Goal: Task Accomplishment & Management: Manage account settings

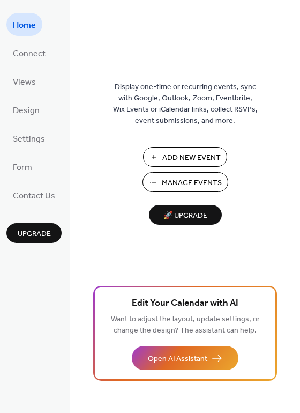
click at [26, 19] on span "Home" at bounding box center [24, 25] width 23 height 17
click at [183, 182] on span "Manage Events" at bounding box center [192, 182] width 60 height 11
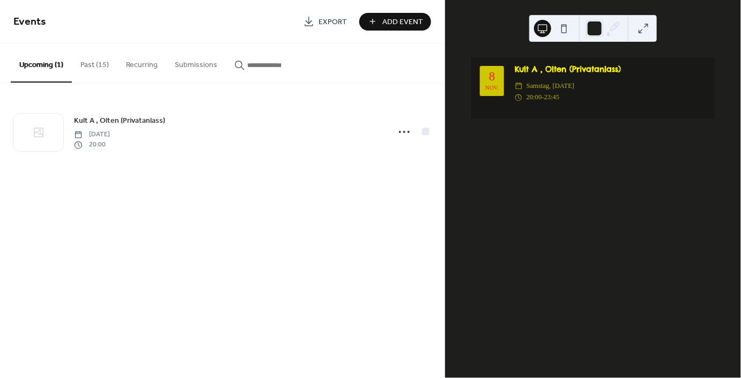
click at [386, 23] on span "Add Event" at bounding box center [402, 22] width 41 height 11
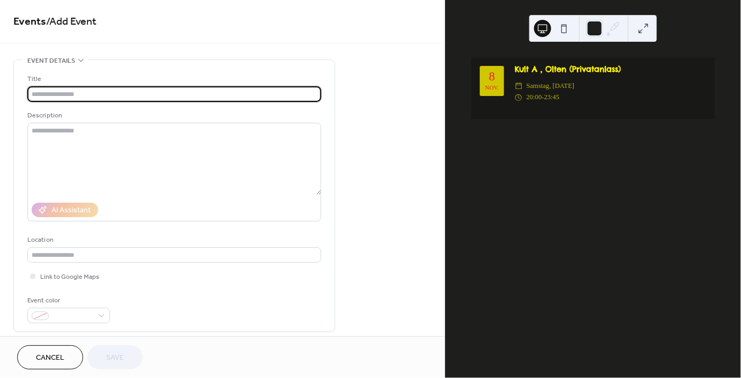
click at [60, 95] on input "text" at bounding box center [174, 94] width 294 height 16
click at [79, 98] on input "text" at bounding box center [174, 94] width 294 height 16
paste input "**********"
click at [92, 95] on input "**********" at bounding box center [174, 94] width 294 height 16
drag, startPoint x: 75, startPoint y: 97, endPoint x: 32, endPoint y: 91, distance: 43.2
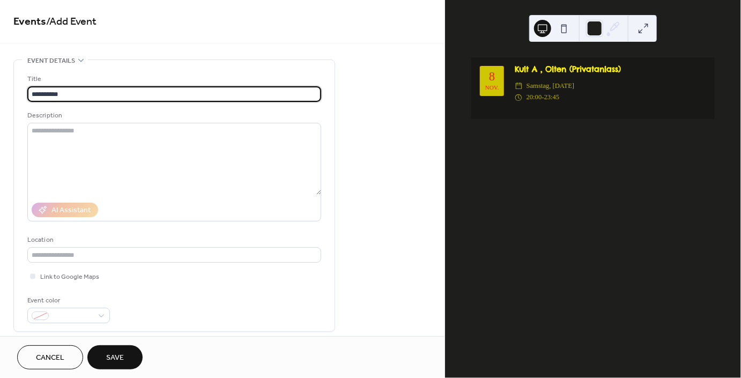
click at [32, 91] on input "**********" at bounding box center [174, 94] width 294 height 16
paste input "**********"
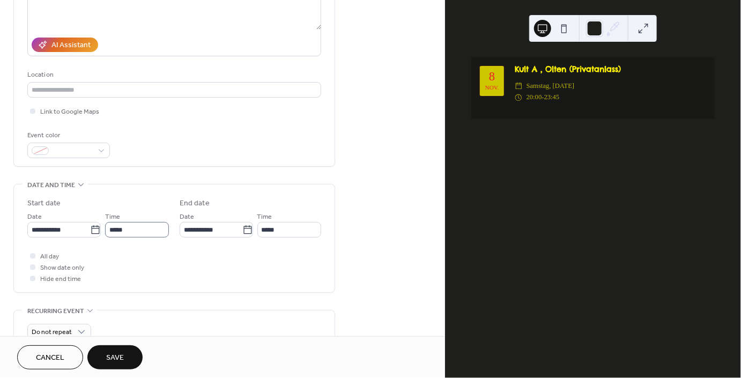
scroll to position [167, 0]
type input "**********"
click at [63, 235] on input "**********" at bounding box center [58, 228] width 63 height 16
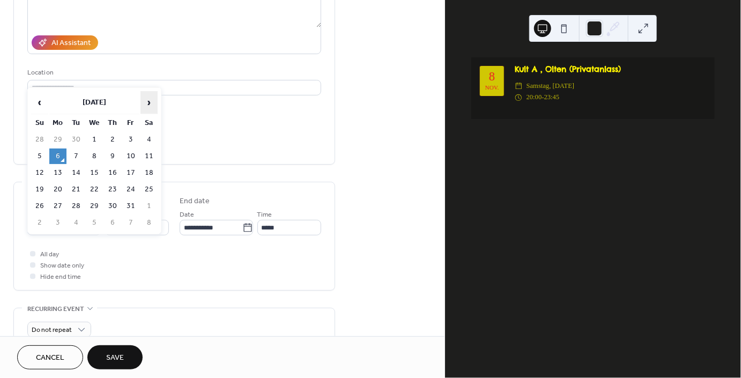
click at [149, 104] on span "›" at bounding box center [149, 102] width 16 height 21
click at [151, 104] on span "›" at bounding box center [149, 102] width 16 height 21
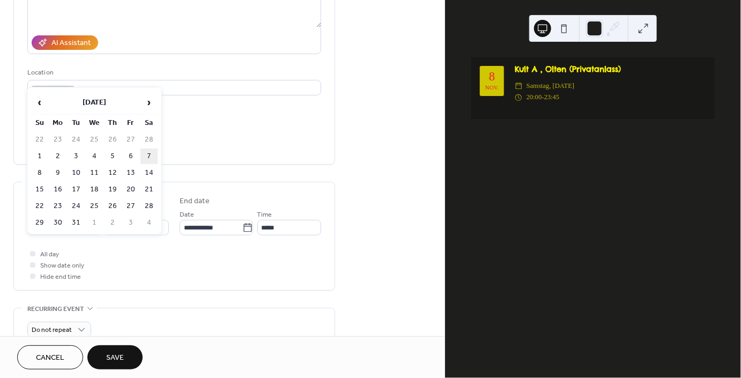
click at [146, 155] on td "7" at bounding box center [148, 157] width 17 height 16
type input "**********"
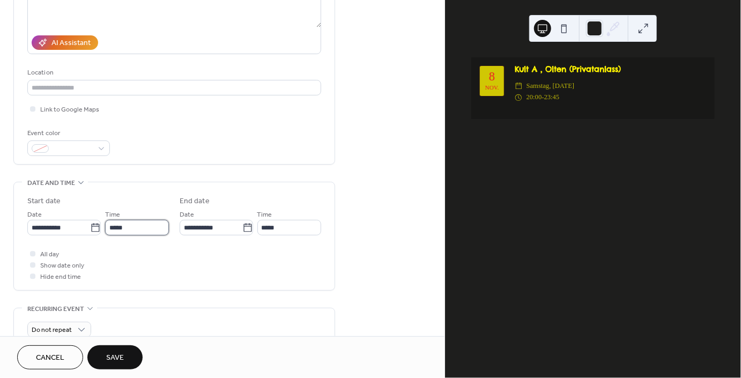
click at [125, 233] on input "*****" at bounding box center [137, 228] width 64 height 16
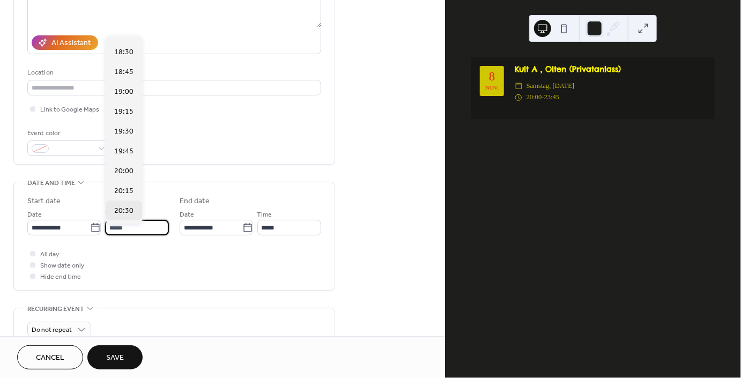
scroll to position [1467, 0]
click at [121, 164] on span "20:00" at bounding box center [123, 166] width 19 height 11
type input "*****"
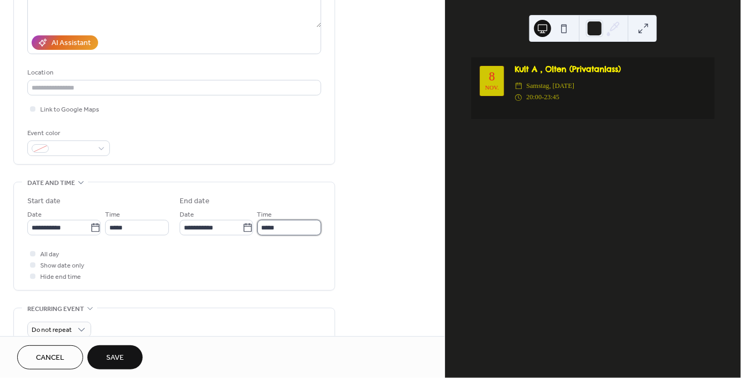
click at [288, 231] on input "*****" at bounding box center [289, 228] width 64 height 16
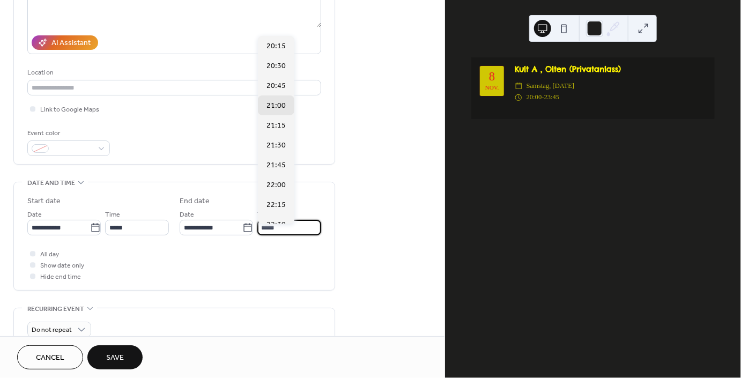
drag, startPoint x: 286, startPoint y: 231, endPoint x: 261, endPoint y: 231, distance: 25.7
click at [261, 231] on input "*****" at bounding box center [289, 228] width 64 height 16
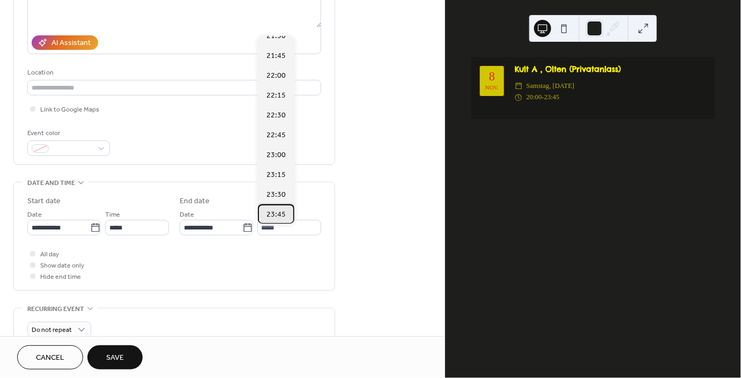
click at [273, 211] on span "23:45" at bounding box center [275, 215] width 19 height 11
type input "*****"
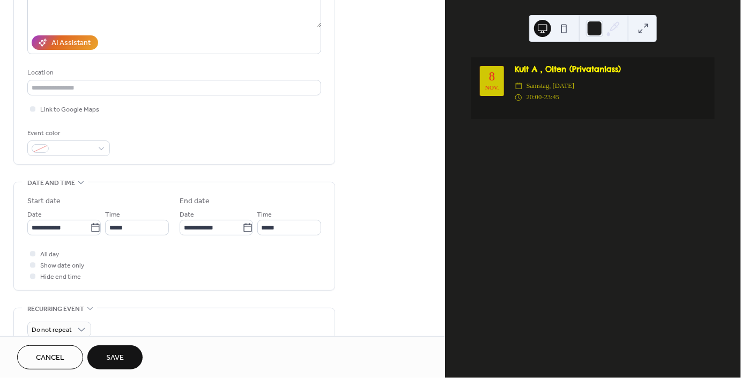
click at [150, 267] on div "All day Show date only Hide end time" at bounding box center [174, 265] width 294 height 34
click at [120, 356] on span "Save" at bounding box center [115, 358] width 18 height 11
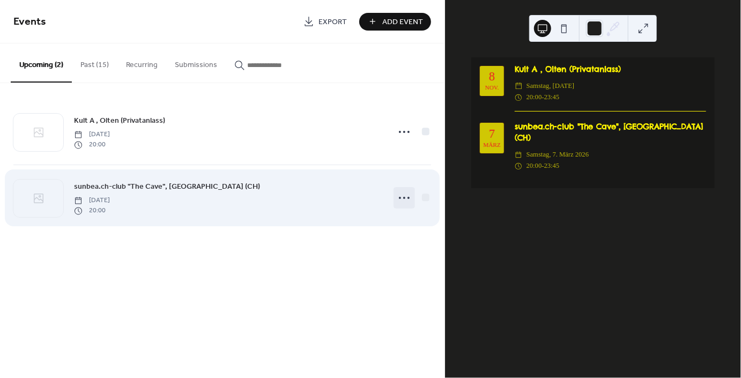
click at [399, 199] on icon at bounding box center [404, 197] width 17 height 17
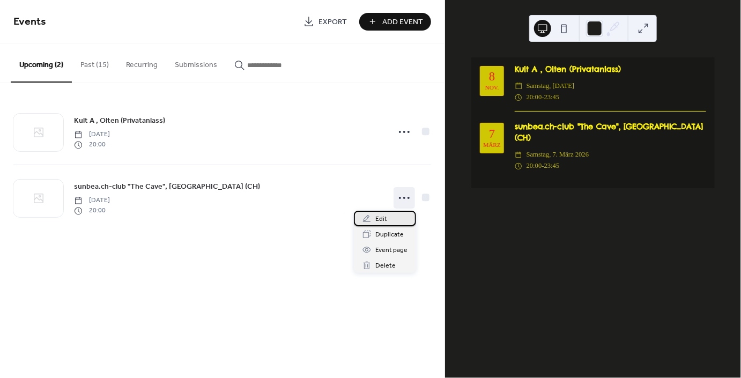
click at [382, 220] on span "Edit" at bounding box center [381, 219] width 12 height 11
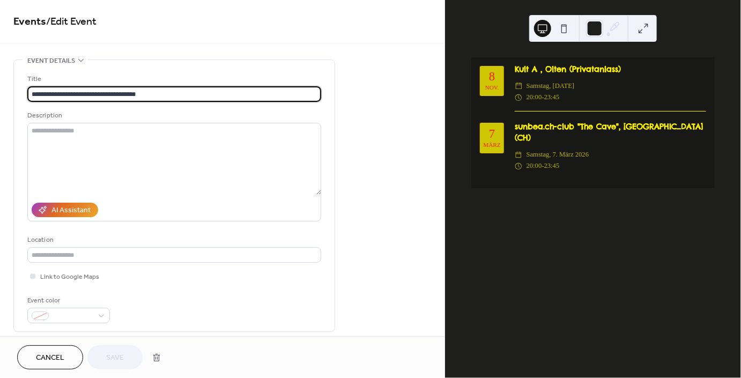
scroll to position [33, 0]
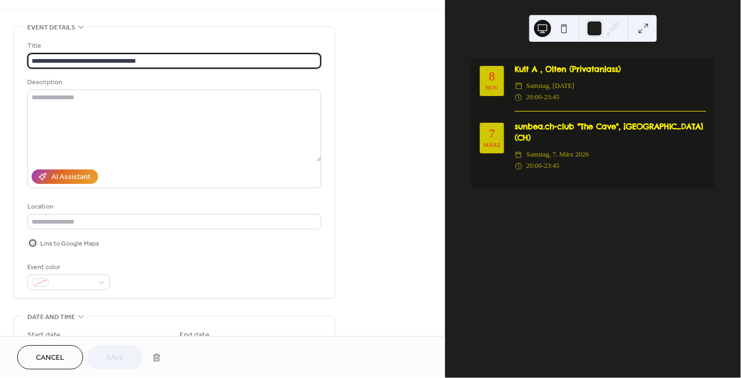
click at [35, 246] on div at bounding box center [32, 242] width 5 height 5
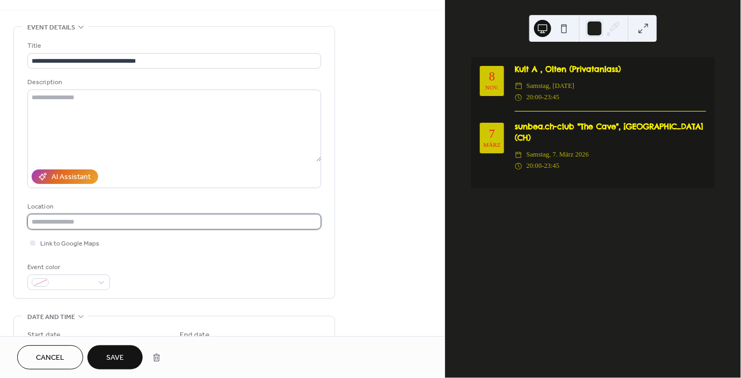
click at [65, 224] on input "text" at bounding box center [174, 222] width 294 height 16
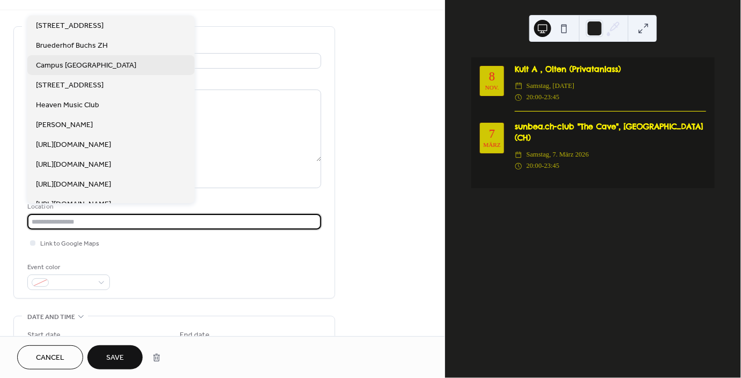
paste input "**********"
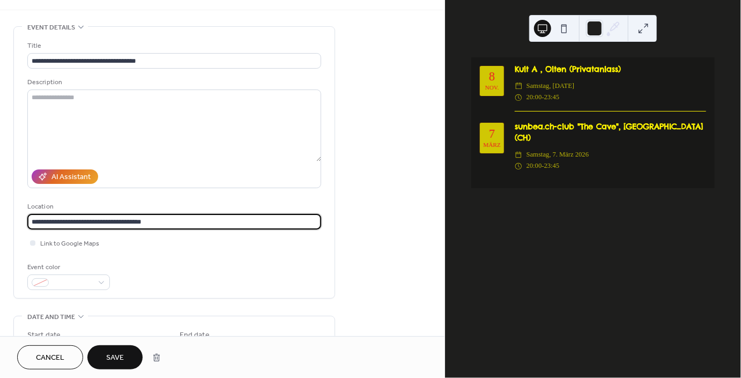
type input "**********"
click at [111, 354] on span "Save" at bounding box center [115, 358] width 18 height 11
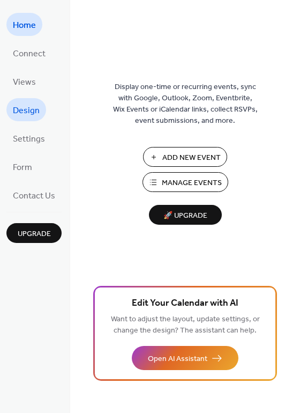
click at [29, 108] on span "Design" at bounding box center [26, 110] width 27 height 17
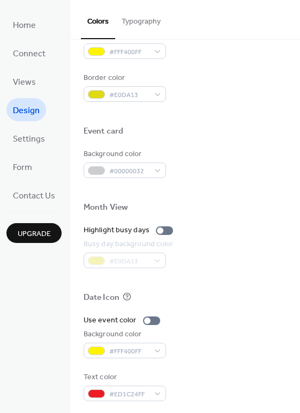
scroll to position [458, 0]
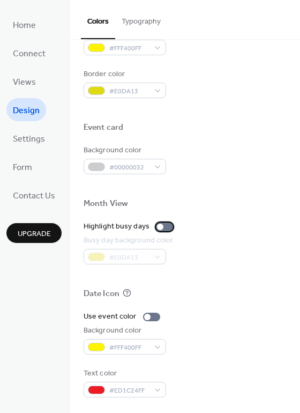
click at [158, 227] on div at bounding box center [160, 227] width 6 height 6
click at [233, 199] on div "Month View" at bounding box center [185, 205] width 203 height 14
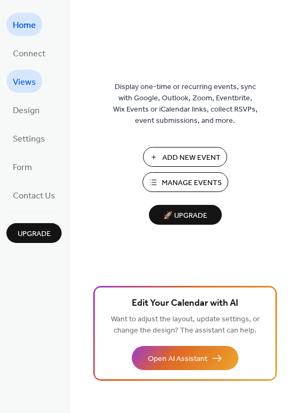
click at [25, 78] on span "Views" at bounding box center [24, 82] width 23 height 17
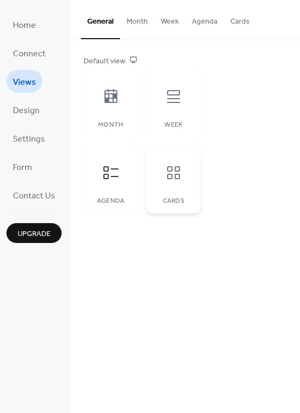
click at [177, 175] on icon at bounding box center [173, 172] width 13 height 13
click at [170, 95] on icon at bounding box center [173, 96] width 17 height 17
click at [107, 94] on icon at bounding box center [110, 96] width 17 height 17
click at [109, 177] on icon at bounding box center [110, 172] width 17 height 17
click at [34, 110] on span "Design" at bounding box center [26, 110] width 27 height 17
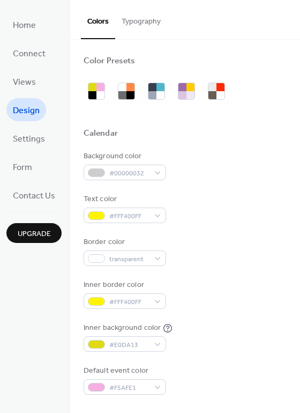
click at [132, 24] on button "Typography" at bounding box center [141, 19] width 52 height 38
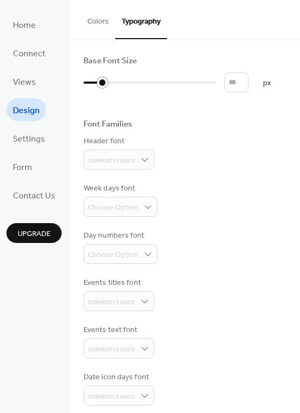
drag, startPoint x: 89, startPoint y: 85, endPoint x: 105, endPoint y: 85, distance: 16.1
click at [105, 85] on div at bounding box center [102, 82] width 11 height 11
drag, startPoint x: 105, startPoint y: 85, endPoint x: 118, endPoint y: 83, distance: 13.0
click at [118, 83] on div at bounding box center [118, 82] width 11 height 11
type input "*"
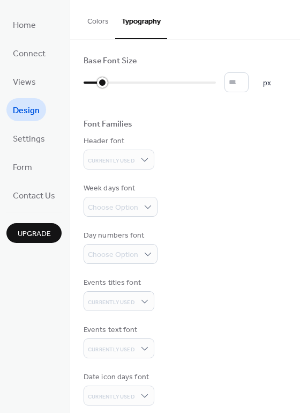
drag, startPoint x: 119, startPoint y: 84, endPoint x: 107, endPoint y: 84, distance: 12.3
click at [107, 84] on div at bounding box center [102, 82] width 11 height 11
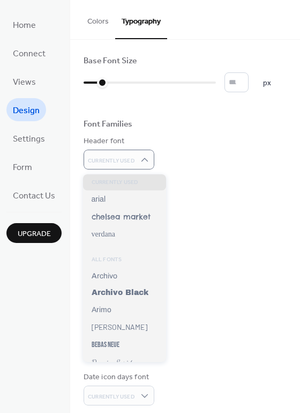
click at [218, 146] on div "Header font Currently Used" at bounding box center [185, 153] width 203 height 34
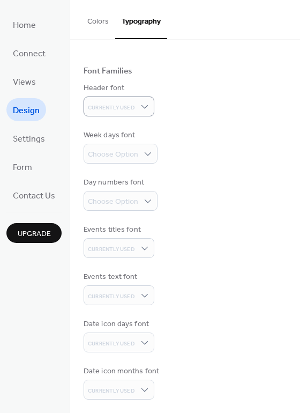
scroll to position [58, 0]
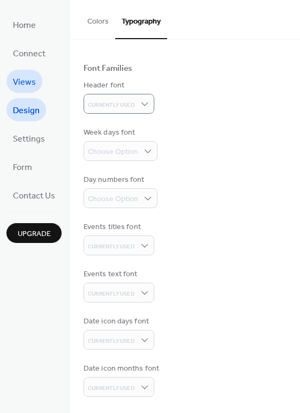
click at [25, 85] on span "Views" at bounding box center [24, 82] width 23 height 17
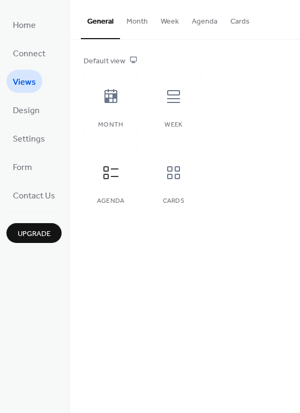
click at [102, 21] on button "General" at bounding box center [100, 19] width 39 height 39
click at [234, 21] on button "Cards" at bounding box center [240, 19] width 32 height 38
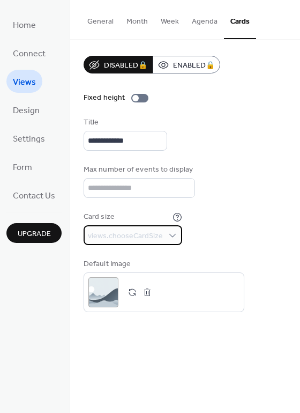
click at [140, 241] on span "views.chooseCardSize" at bounding box center [125, 236] width 75 height 11
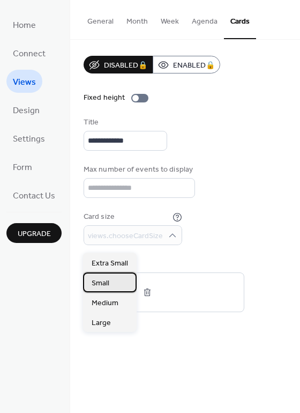
click at [110, 283] on div "Small" at bounding box center [110, 282] width 54 height 20
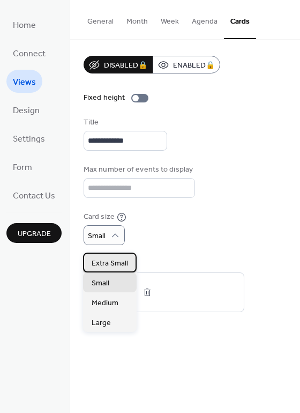
click at [108, 263] on span "Extra Small" at bounding box center [110, 263] width 36 height 11
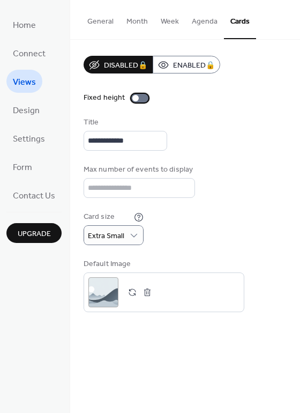
click at [133, 98] on div at bounding box center [135, 98] width 6 height 6
click at [133, 98] on div at bounding box center [139, 98] width 17 height 9
click at [26, 162] on span "Form" at bounding box center [22, 167] width 19 height 17
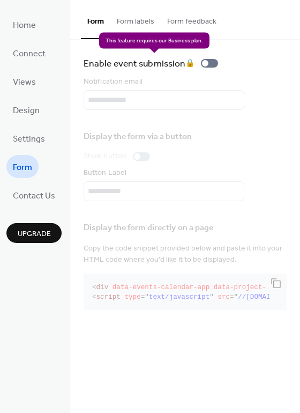
click at [209, 63] on div "Enable event submission 🔒" at bounding box center [153, 63] width 139 height 15
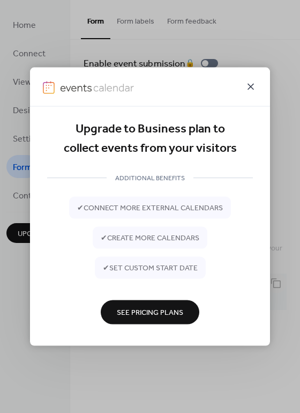
click at [250, 87] on icon at bounding box center [251, 87] width 6 height 6
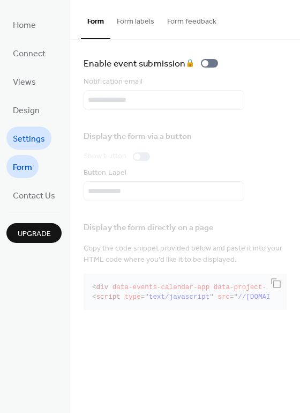
click at [32, 137] on span "Settings" at bounding box center [29, 139] width 32 height 17
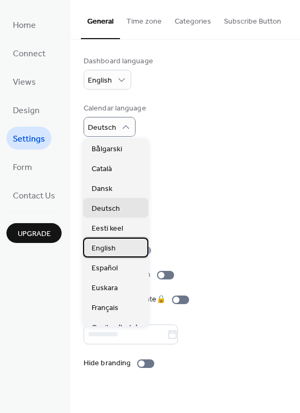
click at [98, 249] on span "English" at bounding box center [104, 248] width 24 height 11
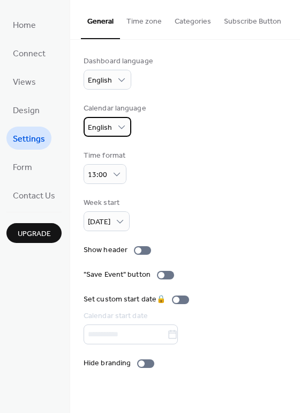
click at [113, 128] on div "English" at bounding box center [108, 127] width 48 height 20
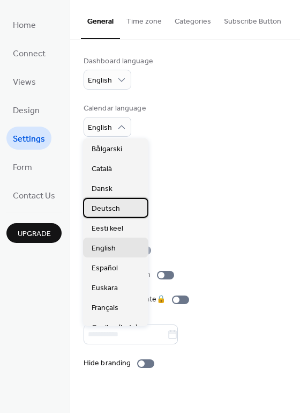
click at [102, 207] on span "Deutsch" at bounding box center [106, 208] width 28 height 11
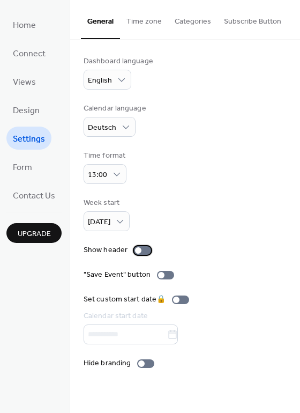
click at [140, 249] on div at bounding box center [142, 250] width 17 height 9
click at [158, 275] on div at bounding box center [161, 275] width 6 height 6
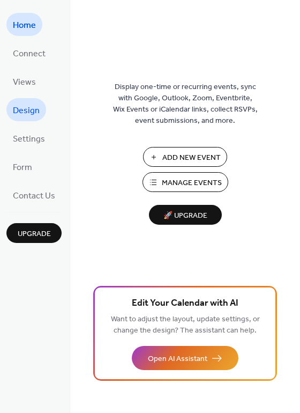
click at [29, 110] on span "Design" at bounding box center [26, 110] width 27 height 17
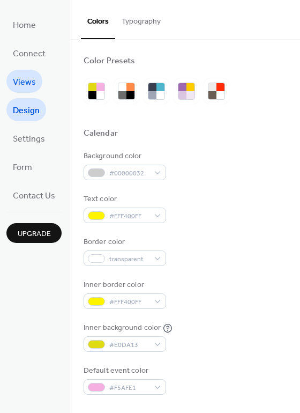
click at [26, 77] on span "Views" at bounding box center [24, 82] width 23 height 17
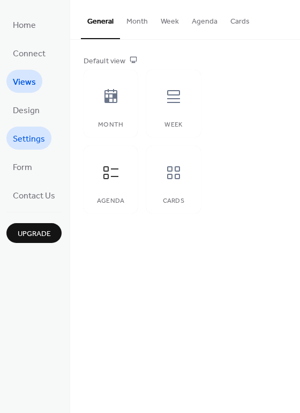
click at [23, 136] on span "Settings" at bounding box center [29, 139] width 32 height 17
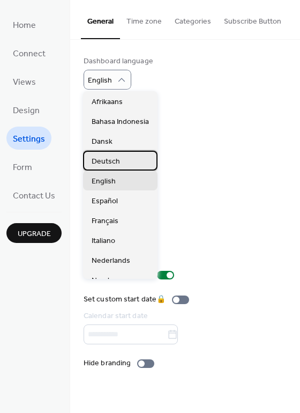
click at [106, 162] on span "Deutsch" at bounding box center [106, 161] width 28 height 11
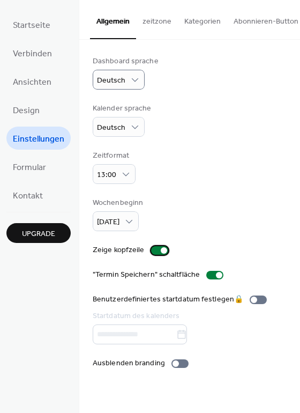
click at [155, 250] on div at bounding box center [159, 250] width 17 height 9
click at [209, 275] on div at bounding box center [214, 275] width 17 height 9
click at [173, 365] on div at bounding box center [176, 363] width 6 height 6
click at [173, 367] on div at bounding box center [180, 363] width 17 height 9
click at [173, 366] on div at bounding box center [176, 363] width 6 height 6
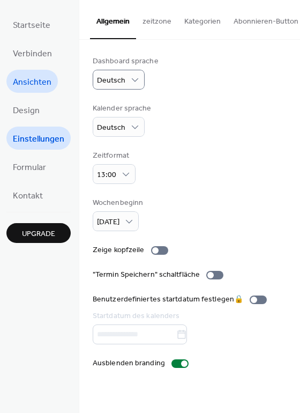
click at [32, 80] on span "Ansichten" at bounding box center [32, 82] width 39 height 17
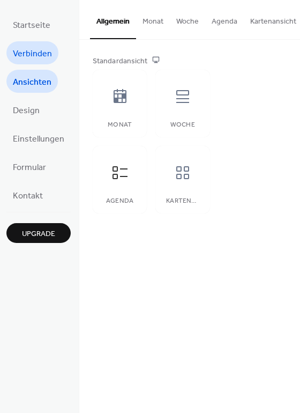
click at [31, 50] on span "Verbinden" at bounding box center [32, 54] width 39 height 17
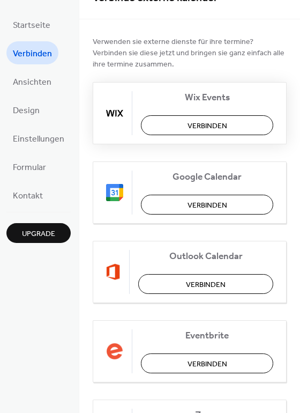
scroll to position [33, 0]
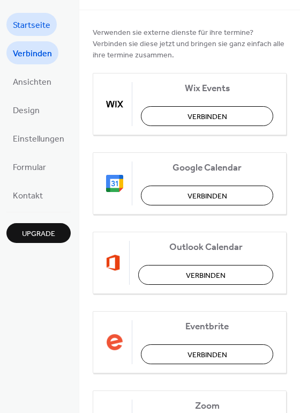
click at [30, 25] on span "Startseite" at bounding box center [32, 25] width 38 height 17
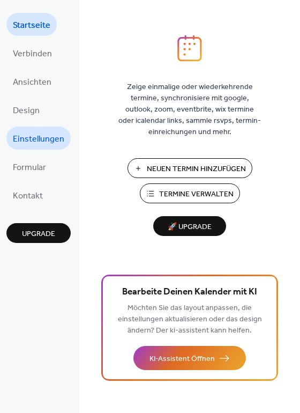
click at [31, 140] on span "Einstellungen" at bounding box center [38, 139] width 51 height 17
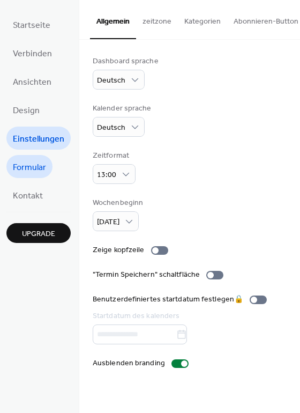
click at [31, 164] on span "Formular" at bounding box center [29, 167] width 33 height 17
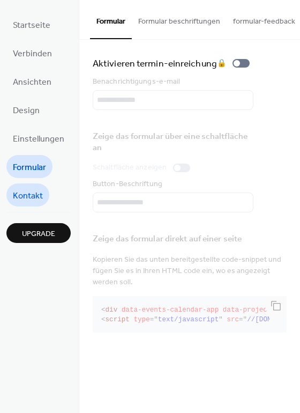
click at [27, 192] on span "Kontakt" at bounding box center [28, 196] width 30 height 17
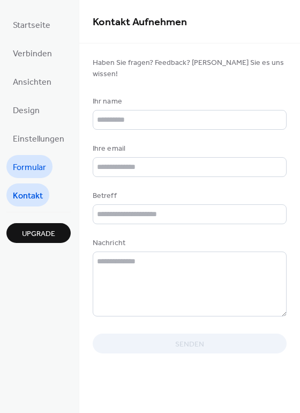
click at [38, 164] on span "Formular" at bounding box center [29, 167] width 33 height 17
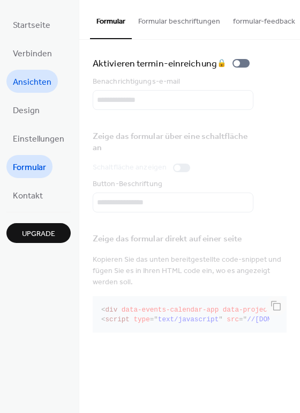
click at [26, 81] on span "Ansichten" at bounding box center [32, 82] width 39 height 17
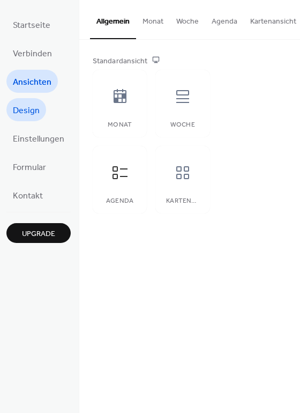
click at [34, 113] on span "Design" at bounding box center [26, 110] width 27 height 17
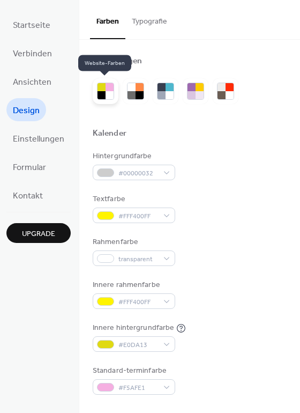
click at [107, 93] on div at bounding box center [110, 95] width 8 height 8
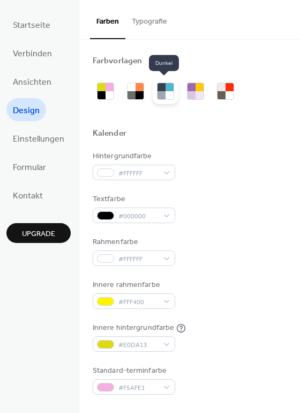
click at [167, 92] on div at bounding box center [170, 95] width 8 height 8
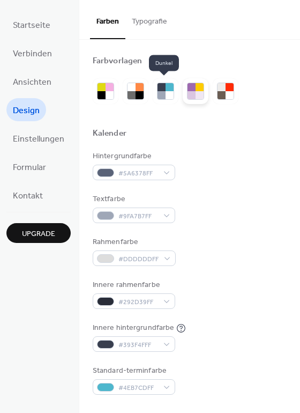
click at [192, 93] on div at bounding box center [192, 95] width 8 height 8
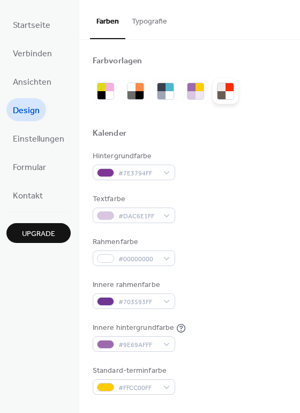
click at [226, 93] on div at bounding box center [230, 95] width 8 height 8
click at [145, 20] on button "Typografie" at bounding box center [149, 19] width 48 height 38
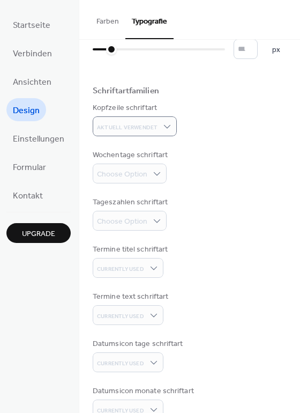
scroll to position [58, 0]
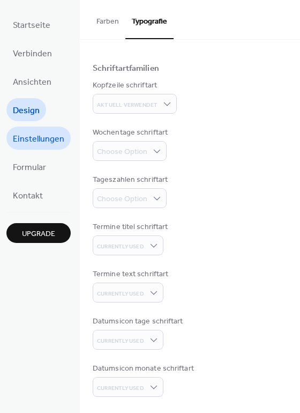
click at [33, 133] on span "Einstellungen" at bounding box center [38, 139] width 51 height 17
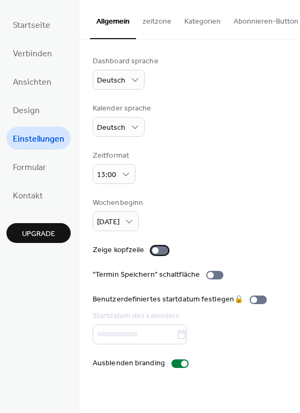
click at [152, 250] on div at bounding box center [155, 250] width 6 height 6
click at [151, 250] on div at bounding box center [159, 250] width 17 height 9
click at [181, 367] on div at bounding box center [184, 363] width 6 height 6
click at [179, 367] on div at bounding box center [180, 363] width 17 height 9
click at [31, 109] on span "Design" at bounding box center [26, 110] width 27 height 17
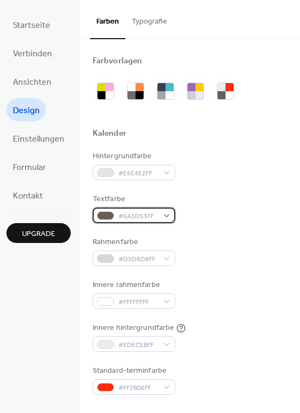
click at [160, 215] on div "#6A5D53FF" at bounding box center [134, 215] width 83 height 16
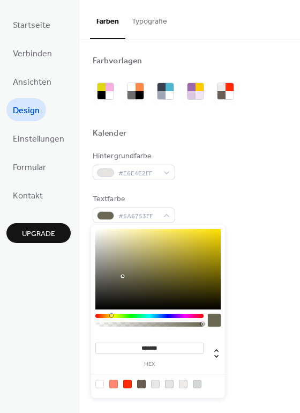
click at [111, 316] on div at bounding box center [149, 316] width 108 height 4
click at [114, 315] on div at bounding box center [112, 315] width 3 height 3
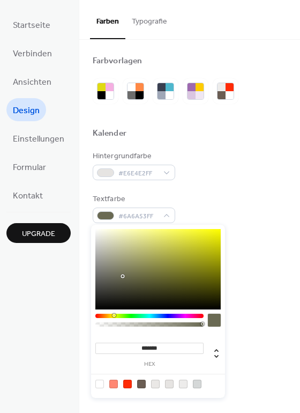
type input "*******"
click at [198, 234] on div at bounding box center [157, 269] width 125 height 80
drag, startPoint x: 202, startPoint y: 326, endPoint x: 208, endPoint y: 325, distance: 6.0
click at [208, 325] on div at bounding box center [157, 323] width 125 height 18
click at [209, 321] on div at bounding box center [214, 320] width 13 height 13
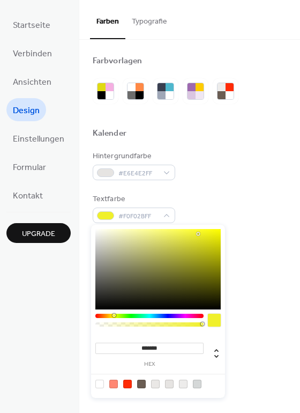
click at [209, 320] on div at bounding box center [214, 320] width 13 height 13
click at [167, 175] on div "#E6E4E2FF" at bounding box center [134, 173] width 83 height 16
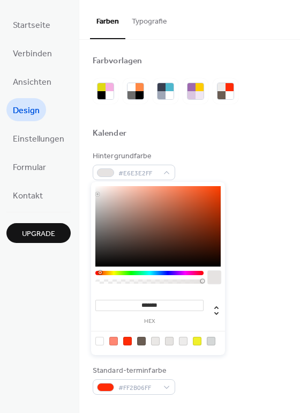
click at [98, 271] on div at bounding box center [149, 273] width 108 height 4
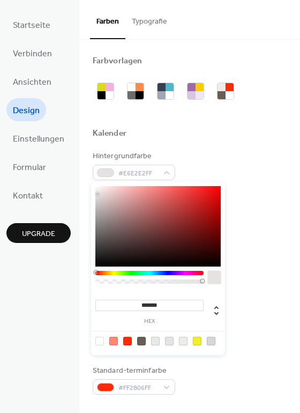
drag, startPoint x: 98, startPoint y: 271, endPoint x: 87, endPoint y: 273, distance: 11.5
click at [87, 273] on body "Startseite Verbinden Ansichten Design Einstellungen Formular Kontakt Upgrade De…" at bounding box center [150, 206] width 300 height 413
type input "*******"
click at [207, 209] on div at bounding box center [157, 226] width 125 height 80
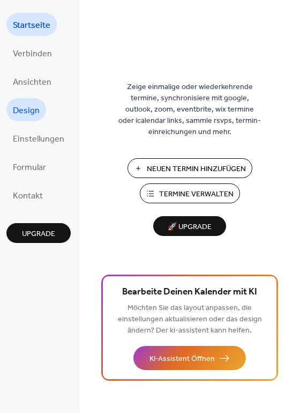
click at [23, 102] on span "Design" at bounding box center [26, 110] width 27 height 17
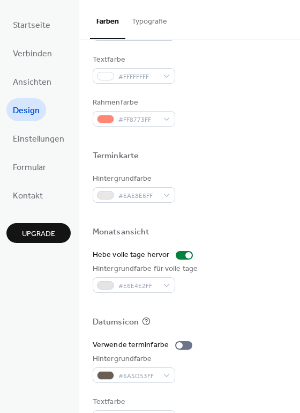
scroll to position [435, 0]
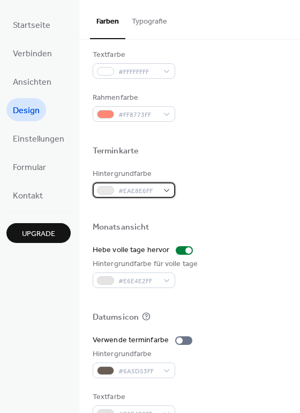
click at [102, 190] on div at bounding box center [105, 190] width 17 height 9
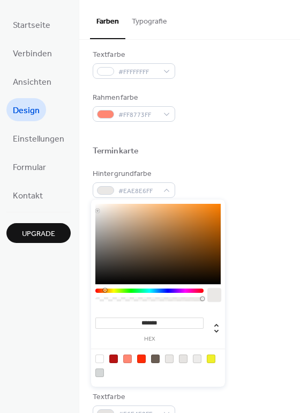
type input "*******"
click at [210, 278] on div at bounding box center [157, 244] width 125 height 80
click at [212, 293] on div at bounding box center [214, 294] width 13 height 13
click at [212, 294] on div at bounding box center [214, 294] width 13 height 13
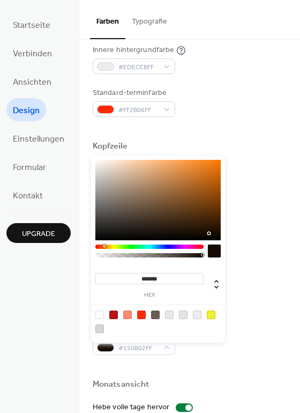
scroll to position [268, 0]
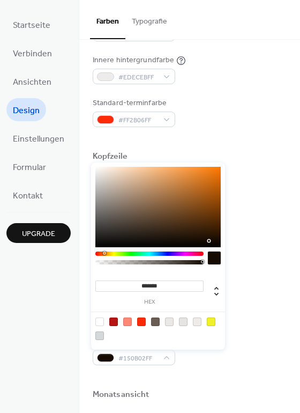
click at [196, 124] on div "Standard-terminfarbe #FF2B06FF" at bounding box center [190, 112] width 194 height 29
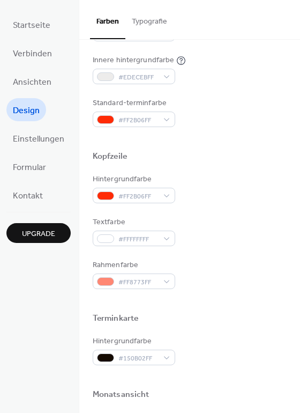
click at [153, 20] on button "Typografie" at bounding box center [149, 19] width 48 height 38
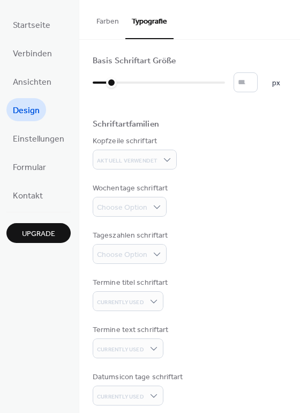
click at [107, 25] on button "Farben" at bounding box center [107, 19] width 35 height 38
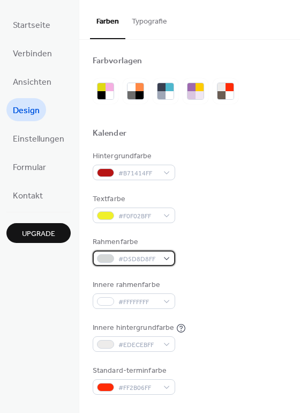
click at [109, 260] on div at bounding box center [105, 258] width 17 height 9
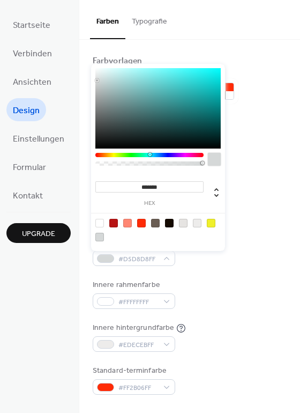
click at [110, 119] on div at bounding box center [157, 108] width 125 height 80
click at [172, 224] on div at bounding box center [169, 223] width 9 height 9
type input "*******"
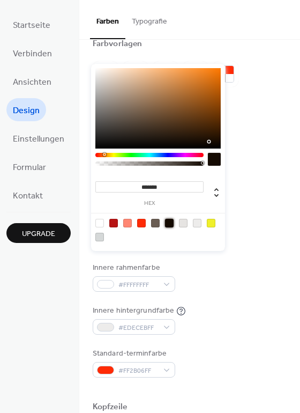
scroll to position [33, 0]
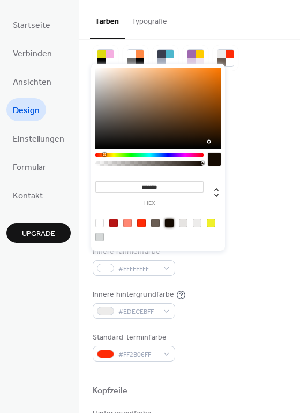
click at [228, 272] on div "Innere rahmenfarbe #FFFFFFFF" at bounding box center [190, 260] width 194 height 29
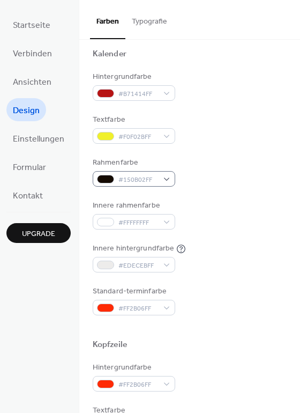
scroll to position [100, 0]
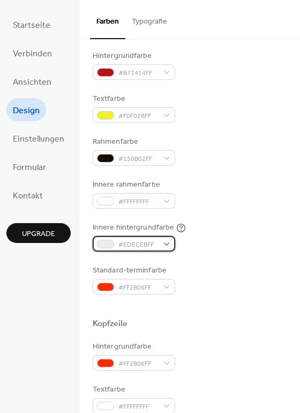
click at [105, 243] on div at bounding box center [105, 244] width 17 height 9
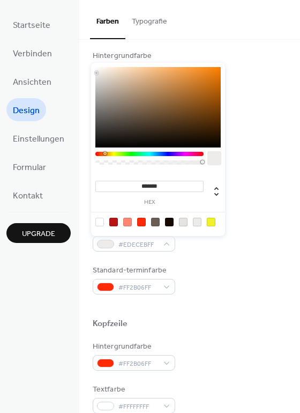
click at [168, 223] on div at bounding box center [169, 222] width 9 height 9
type input "*******"
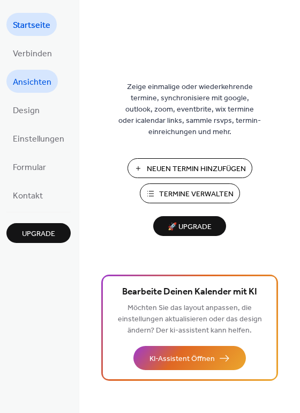
click at [28, 80] on span "Ansichten" at bounding box center [32, 82] width 39 height 17
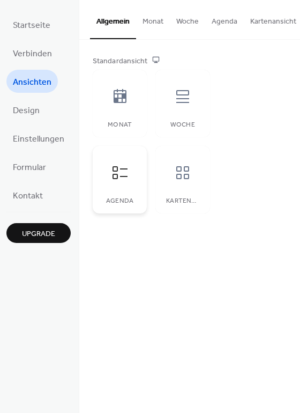
click at [121, 180] on icon at bounding box center [120, 172] width 17 height 17
click at [25, 110] on span "Design" at bounding box center [26, 110] width 27 height 17
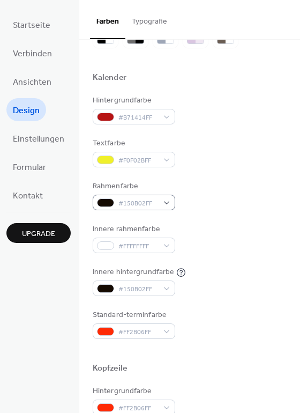
scroll to position [66, 0]
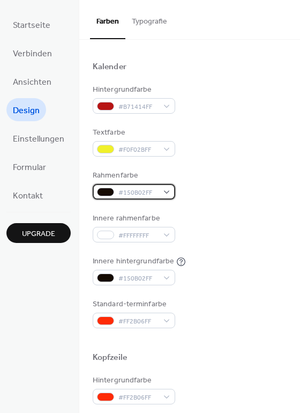
click at [106, 192] on div at bounding box center [105, 192] width 17 height 9
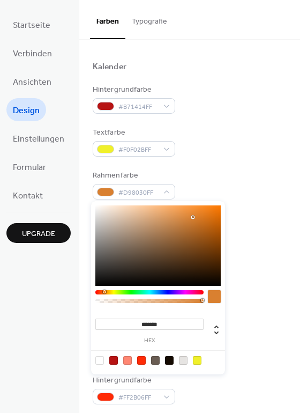
click at [193, 217] on div at bounding box center [157, 245] width 125 height 80
click at [193, 217] on div at bounding box center [193, 217] width 2 height 2
click at [195, 247] on div at bounding box center [157, 245] width 125 height 80
click at [166, 240] on div at bounding box center [157, 245] width 125 height 80
click at [102, 211] on div at bounding box center [157, 245] width 125 height 80
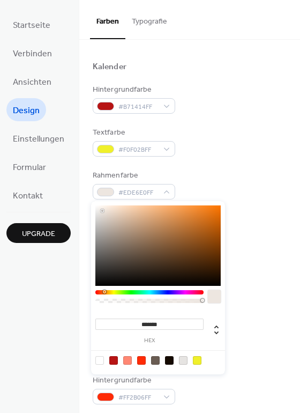
type input "*******"
click at [114, 294] on div at bounding box center [149, 292] width 108 height 4
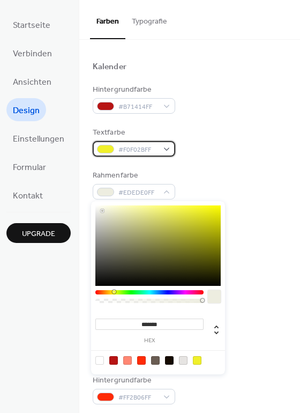
click at [161, 150] on div "#F0F02BFF" at bounding box center [134, 149] width 83 height 16
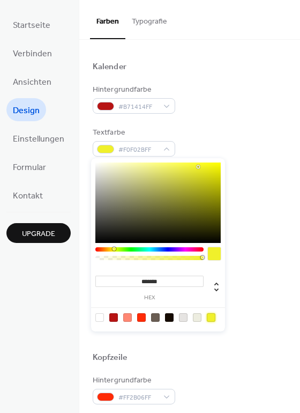
click at [211, 314] on div at bounding box center [211, 317] width 9 height 9
click at [250, 222] on div "Innere rahmenfarbe #FFFFFFFF" at bounding box center [190, 227] width 194 height 29
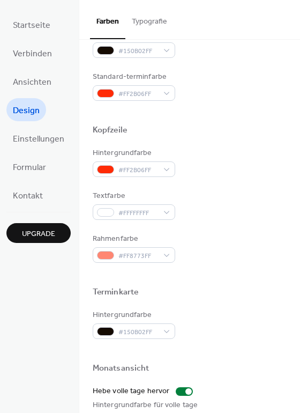
scroll to position [301, 0]
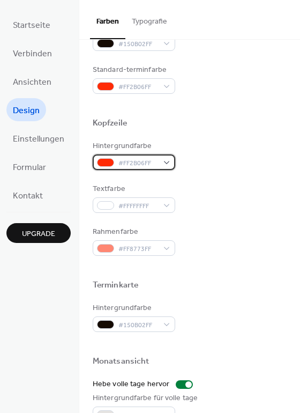
click at [159, 163] on div "#FF2B06FF" at bounding box center [134, 162] width 83 height 16
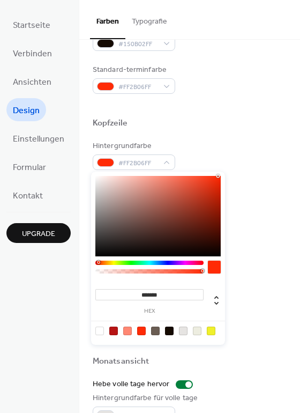
drag, startPoint x: 202, startPoint y: 269, endPoint x: 149, endPoint y: 270, distance: 53.1
click at [149, 270] on div at bounding box center [149, 270] width 108 height 18
click at [149, 270] on div at bounding box center [149, 271] width 105 height 4
type input "***"
type input "**"
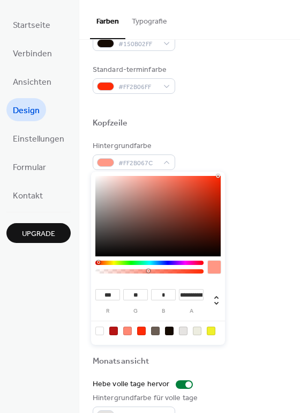
type input "**"
click at [146, 218] on div at bounding box center [157, 216] width 125 height 80
click at [146, 218] on div at bounding box center [146, 218] width 2 height 2
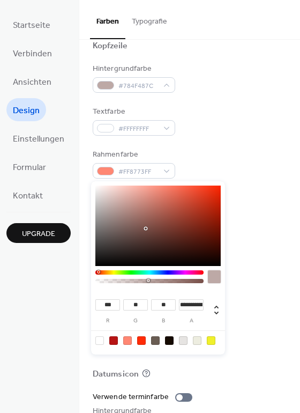
scroll to position [391, 0]
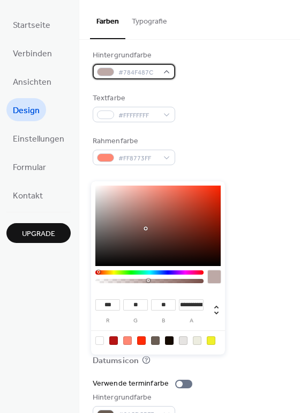
click at [161, 70] on div "#784F487C" at bounding box center [134, 72] width 83 height 16
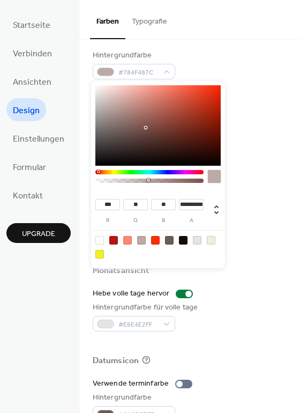
type input "***"
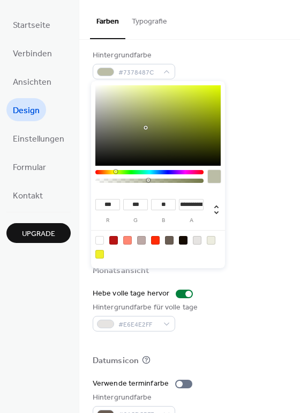
click at [115, 172] on div at bounding box center [149, 172] width 108 height 4
type input "**"
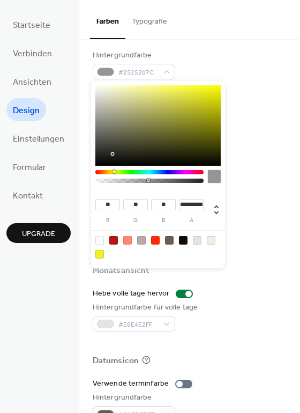
click at [112, 154] on div at bounding box center [157, 125] width 125 height 80
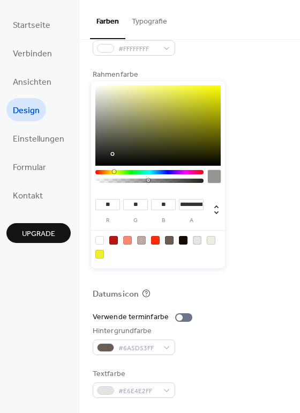
scroll to position [458, 0]
click at [145, 349] on span "#6A5D53FF" at bounding box center [138, 347] width 40 height 11
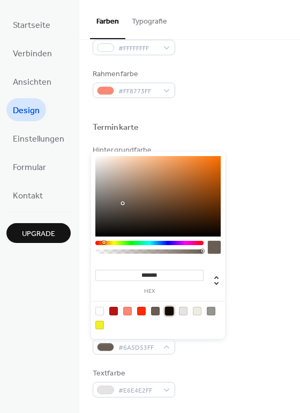
click at [170, 309] on div at bounding box center [169, 311] width 9 height 9
type input "*******"
click at [170, 309] on div at bounding box center [169, 311] width 9 height 9
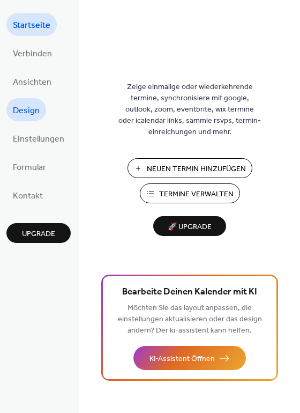
click at [16, 106] on span "Design" at bounding box center [26, 110] width 27 height 17
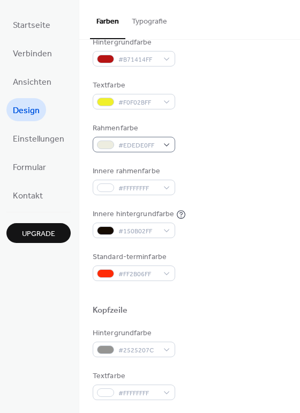
scroll to position [100, 0]
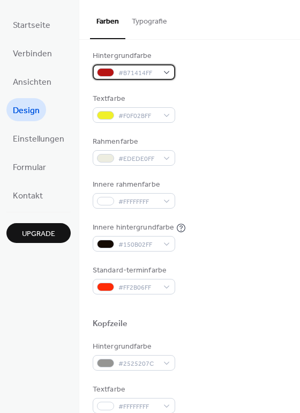
click at [110, 72] on div at bounding box center [105, 72] width 17 height 9
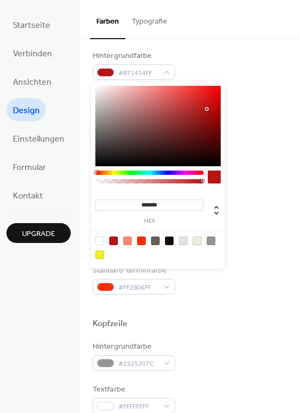
click at [198, 242] on div at bounding box center [197, 240] width 9 height 9
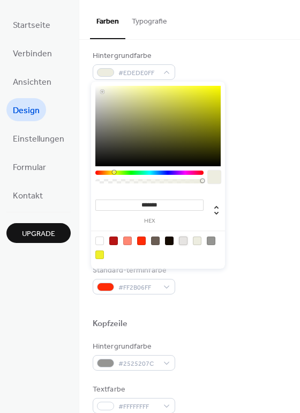
click at [181, 241] on div at bounding box center [183, 240] width 9 height 9
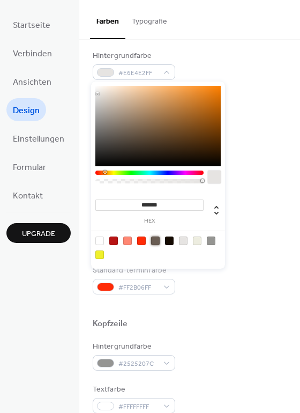
click at [155, 240] on div at bounding box center [155, 240] width 9 height 9
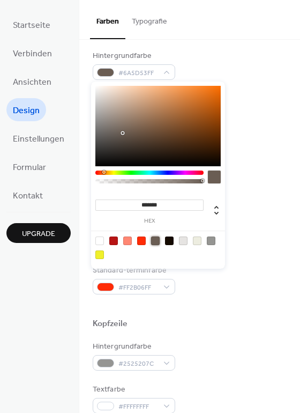
click at [128, 241] on div at bounding box center [127, 240] width 9 height 9
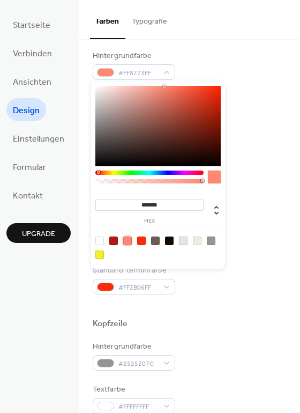
click at [110, 239] on div at bounding box center [113, 240] width 9 height 9
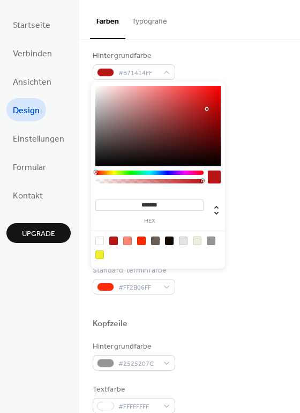
click at [100, 241] on div at bounding box center [99, 240] width 9 height 9
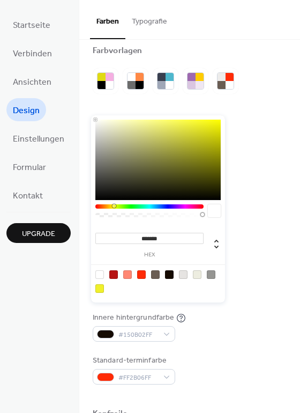
scroll to position [0, 0]
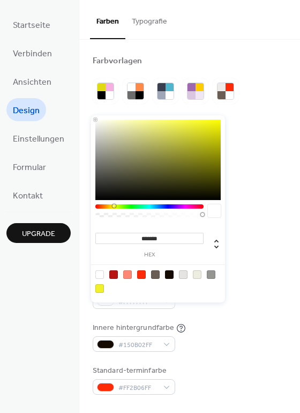
click at [210, 210] on div at bounding box center [214, 210] width 13 height 13
click at [214, 210] on div at bounding box center [214, 210] width 13 height 13
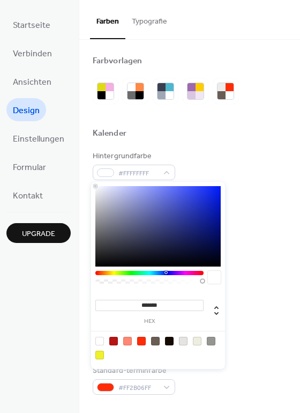
click at [166, 204] on div "******* hex" at bounding box center [158, 275] width 134 height 187
drag, startPoint x: 94, startPoint y: 187, endPoint x: 142, endPoint y: 210, distance: 53.0
click at [136, 210] on div "******* hex" at bounding box center [158, 275] width 134 height 187
click at [158, 211] on div at bounding box center [157, 226] width 125 height 80
click at [158, 211] on div at bounding box center [158, 211] width 2 height 2
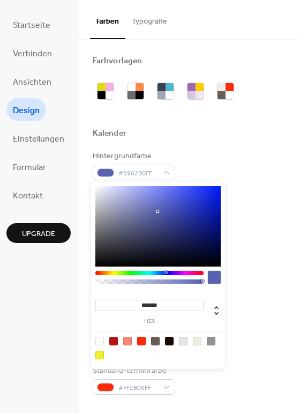
click at [194, 273] on div at bounding box center [149, 273] width 108 height 4
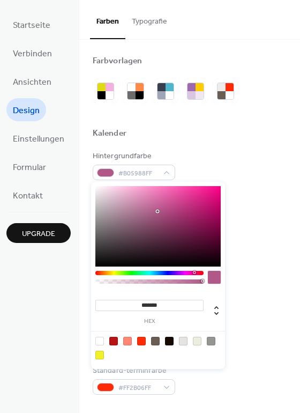
click at [194, 273] on div at bounding box center [194, 272] width 3 height 3
click at [199, 233] on div at bounding box center [157, 226] width 125 height 80
click at [199, 233] on div at bounding box center [199, 233] width 2 height 2
click at [209, 233] on div at bounding box center [157, 226] width 125 height 80
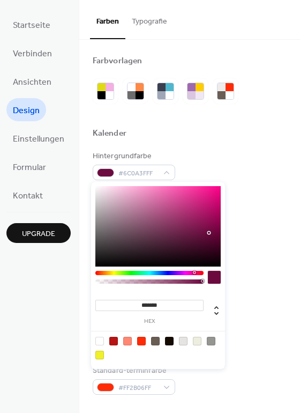
click at [209, 233] on div at bounding box center [209, 233] width 2 height 2
type input "*******"
click at [209, 240] on div at bounding box center [157, 226] width 125 height 80
click at [209, 240] on div at bounding box center [209, 240] width 2 height 2
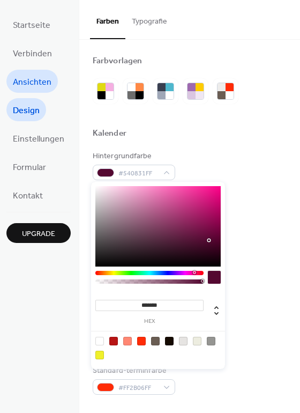
click at [23, 78] on span "Ansichten" at bounding box center [32, 82] width 39 height 17
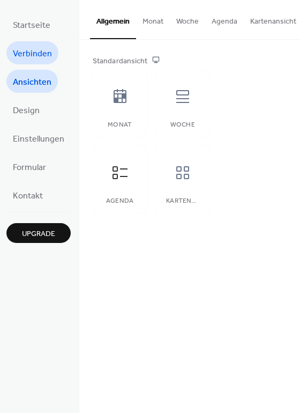
click at [24, 50] on span "Verbinden" at bounding box center [32, 54] width 39 height 17
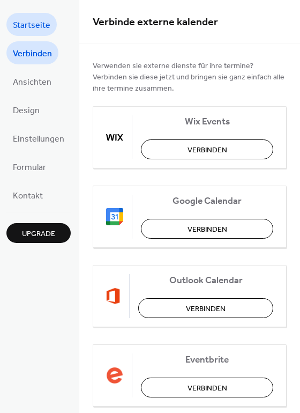
click at [27, 27] on span "Startseite" at bounding box center [32, 25] width 38 height 17
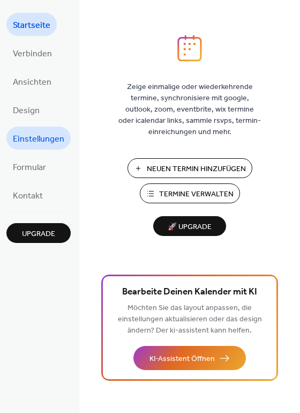
click at [40, 132] on span "Einstellungen" at bounding box center [38, 139] width 51 height 17
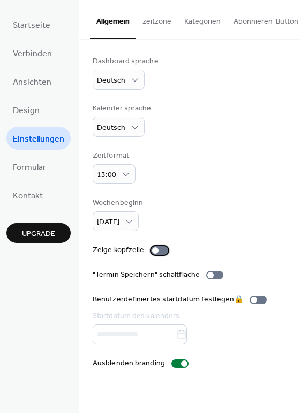
click at [152, 250] on div at bounding box center [155, 250] width 6 height 6
click at [152, 250] on div at bounding box center [159, 250] width 17 height 9
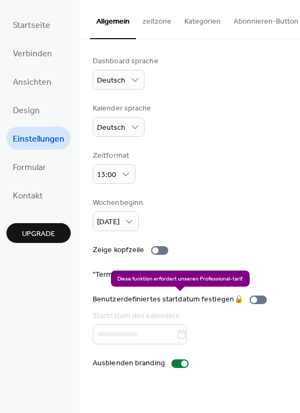
click at [129, 335] on div "Benutzerdefiniertes startdatum festlegen 🔒 Startdatum des kalenders" at bounding box center [182, 319] width 179 height 50
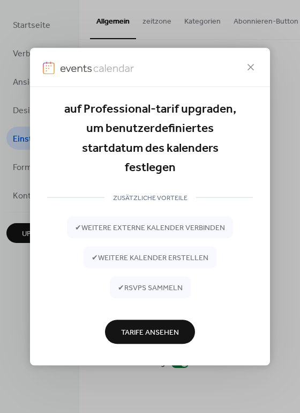
click at [138, 288] on span "✔ rsvps sammeln" at bounding box center [150, 287] width 65 height 11
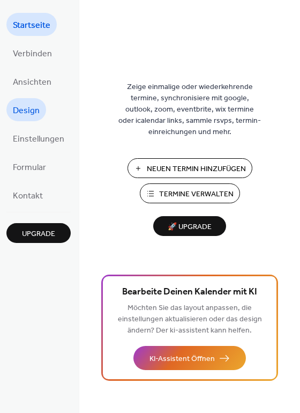
click at [27, 114] on span "Design" at bounding box center [26, 110] width 27 height 17
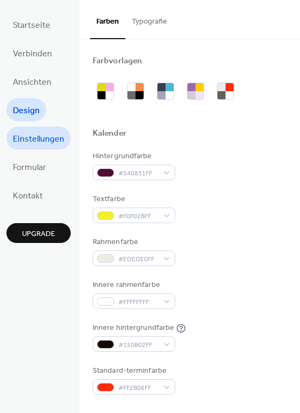
click at [39, 134] on span "Einstellungen" at bounding box center [38, 139] width 51 height 17
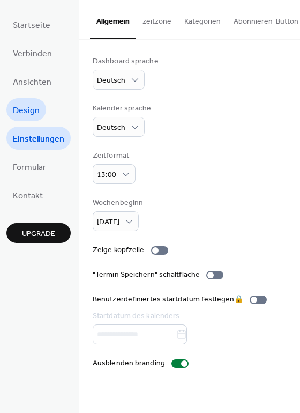
click at [33, 110] on span "Design" at bounding box center [26, 110] width 27 height 17
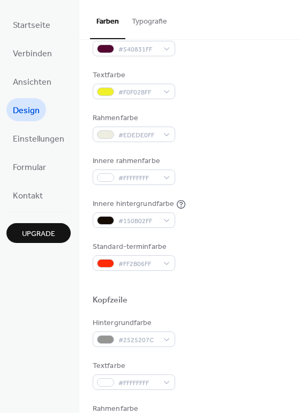
scroll to position [57, 0]
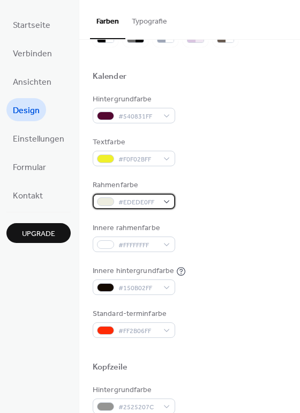
click at [101, 203] on div at bounding box center [105, 201] width 17 height 9
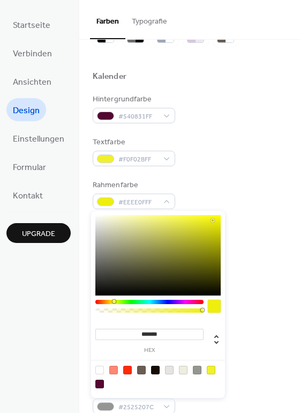
click at [213, 220] on div at bounding box center [157, 255] width 125 height 80
click at [213, 220] on div at bounding box center [213, 220] width 2 height 2
type input "*******"
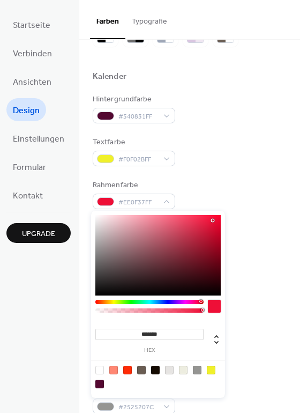
click at [201, 301] on div at bounding box center [149, 302] width 108 height 4
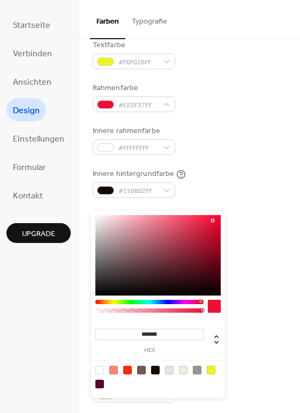
scroll to position [157, 0]
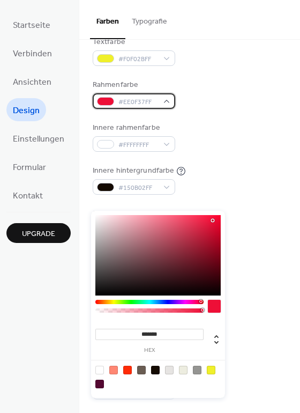
click at [162, 100] on div "#EE0F37FF" at bounding box center [134, 101] width 83 height 16
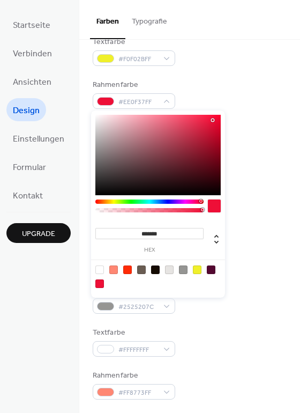
type input "*******"
click at [103, 119] on div at bounding box center [157, 155] width 125 height 80
click at [223, 86] on div "Rahmenfarbe #F1E3E5FF" at bounding box center [190, 93] width 194 height 29
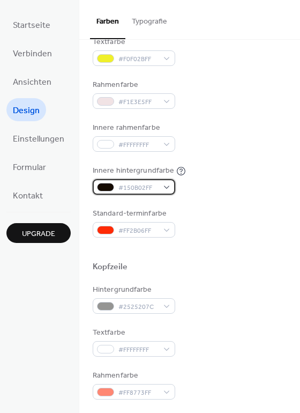
click at [163, 186] on div "#150B02FF" at bounding box center [134, 187] width 83 height 16
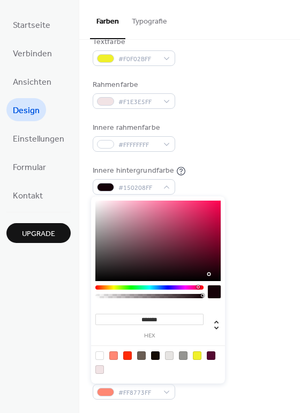
click at [198, 287] on div at bounding box center [149, 287] width 108 height 4
type input "*******"
click at [181, 224] on div at bounding box center [157, 241] width 125 height 80
click at [181, 224] on div at bounding box center [181, 224] width 2 height 2
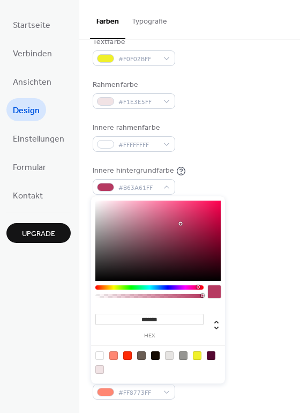
click at [216, 170] on div "Innere hintergrundfarbe #B63A61FF" at bounding box center [190, 179] width 194 height 29
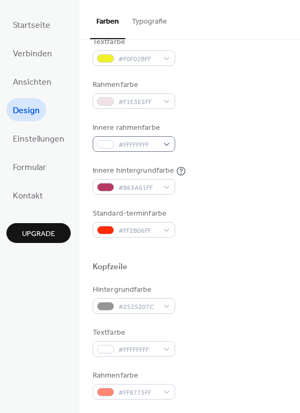
scroll to position [191, 0]
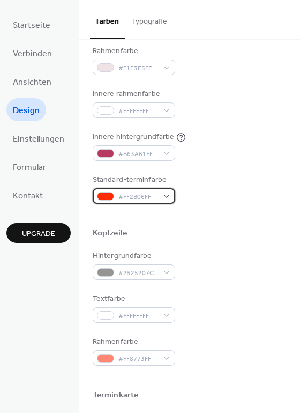
click at [106, 194] on div at bounding box center [105, 196] width 17 height 9
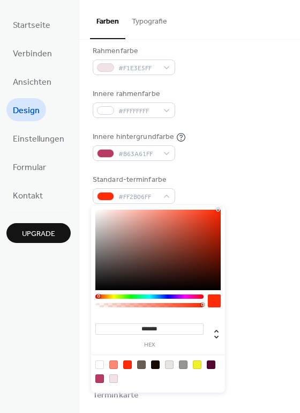
click at [215, 299] on div at bounding box center [214, 300] width 13 height 13
click at [100, 364] on div at bounding box center [99, 364] width 9 height 9
click at [128, 364] on div at bounding box center [127, 364] width 9 height 9
type input "*******"
click at [155, 19] on button "Typografie" at bounding box center [149, 19] width 48 height 38
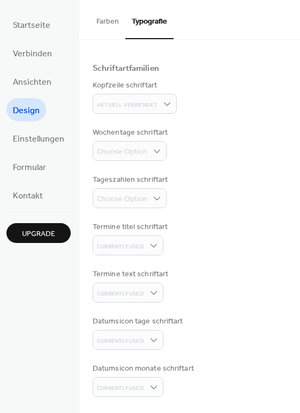
scroll to position [58, 0]
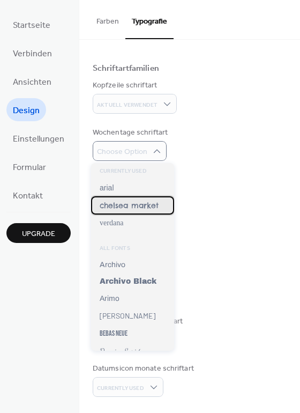
click at [129, 207] on span "chelsea market" at bounding box center [129, 206] width 59 height 10
click at [133, 207] on span "chelsea market" at bounding box center [129, 206] width 59 height 10
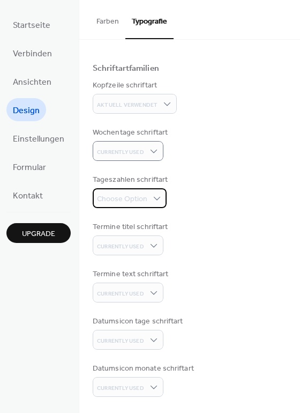
click at [144, 196] on span "Choose Option" at bounding box center [122, 199] width 50 height 11
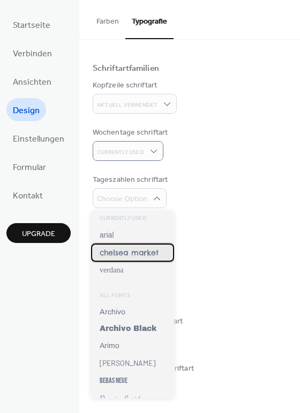
click at [131, 252] on span "chelsea market" at bounding box center [129, 253] width 59 height 10
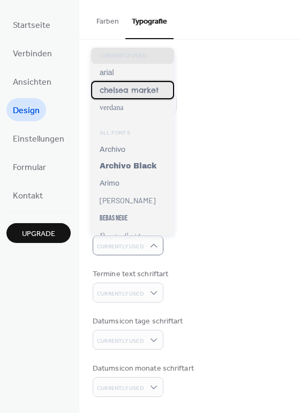
click at [116, 93] on span "chelsea market" at bounding box center [129, 90] width 59 height 10
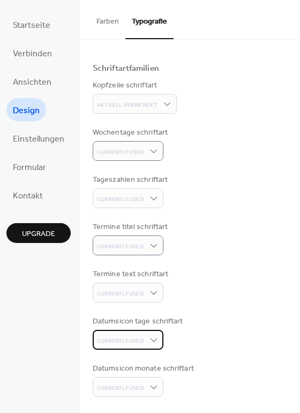
click at [138, 338] on span "Currently Used" at bounding box center [120, 341] width 47 height 8
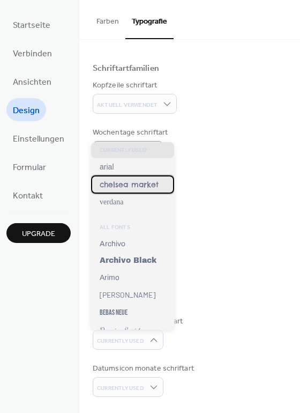
click at [121, 187] on span "chelsea market" at bounding box center [129, 185] width 59 height 10
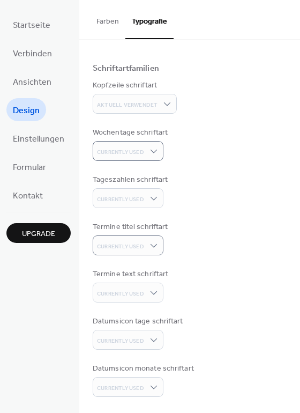
scroll to position [0, 0]
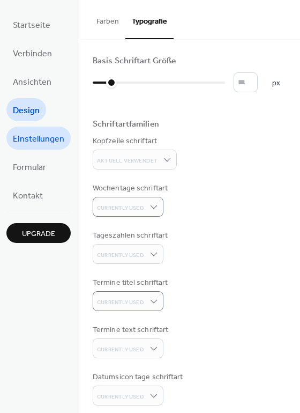
click at [29, 143] on span "Einstellungen" at bounding box center [38, 139] width 51 height 17
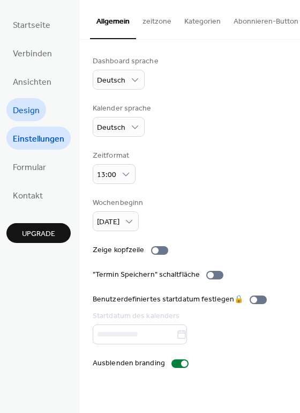
click at [27, 108] on span "Design" at bounding box center [26, 110] width 27 height 17
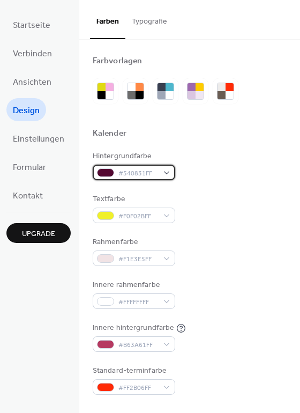
click at [138, 173] on span "#540831FF" at bounding box center [138, 173] width 40 height 11
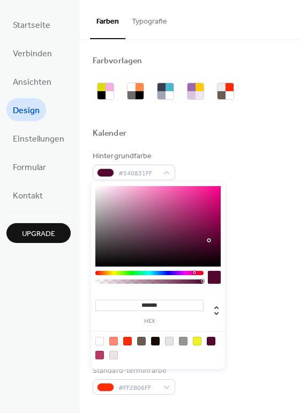
click at [178, 246] on div at bounding box center [157, 226] width 125 height 80
click at [159, 249] on div at bounding box center [157, 226] width 125 height 80
type input "*******"
click at [154, 253] on div at bounding box center [157, 226] width 125 height 80
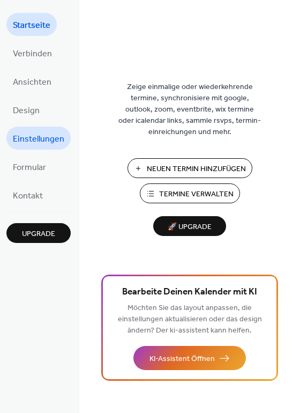
click at [32, 139] on span "Einstellungen" at bounding box center [38, 139] width 51 height 17
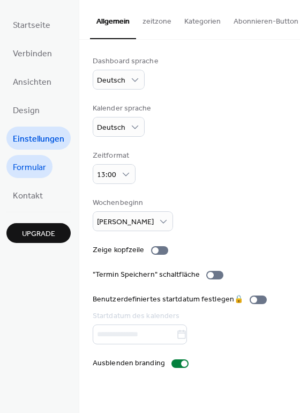
click at [30, 171] on span "Formular" at bounding box center [29, 167] width 33 height 17
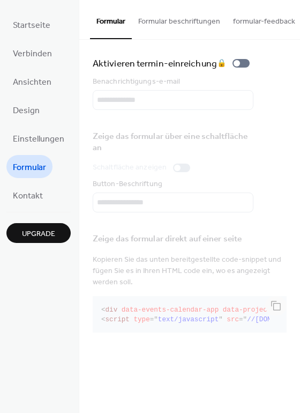
click at [163, 27] on button "Formular beschriftungen" at bounding box center [179, 19] width 95 height 38
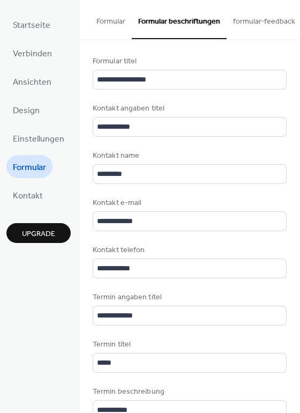
click at [105, 23] on button "Formular" at bounding box center [111, 19] width 42 height 38
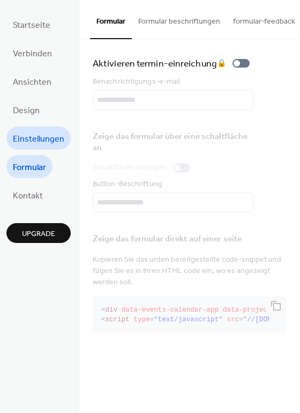
click at [39, 135] on span "Einstellungen" at bounding box center [38, 139] width 51 height 17
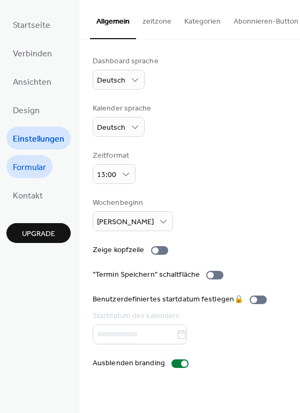
click at [34, 162] on span "Formular" at bounding box center [29, 167] width 33 height 17
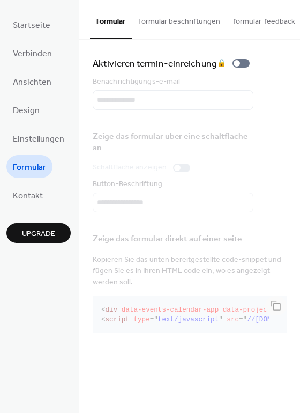
click at [174, 172] on div "Zeige das formular über eine schaltfläche an Schaltfläche anzeigen Button-Besch…" at bounding box center [190, 167] width 194 height 89
click at [28, 111] on span "Design" at bounding box center [26, 110] width 27 height 17
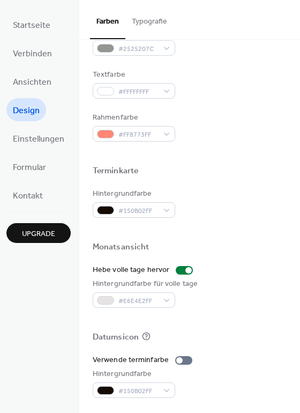
scroll to position [458, 0]
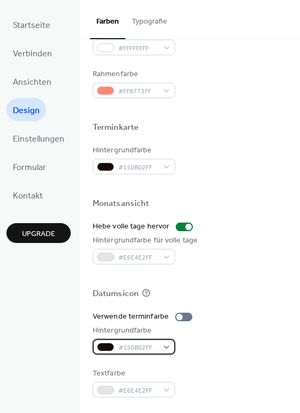
click at [164, 346] on div "#150B02FF" at bounding box center [134, 347] width 83 height 16
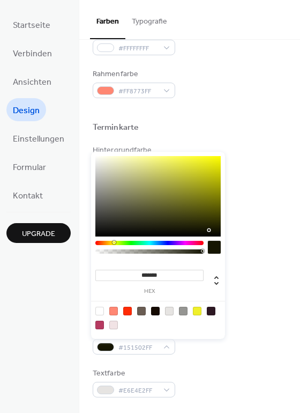
click at [113, 243] on div at bounding box center [149, 243] width 108 height 4
click at [200, 310] on div at bounding box center [197, 311] width 9 height 9
type input "*******"
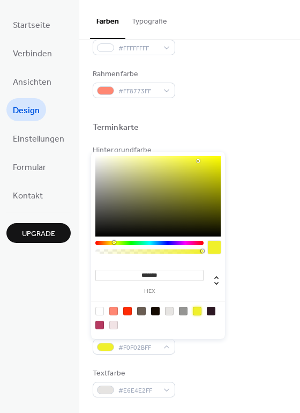
click at [200, 310] on div at bounding box center [197, 311] width 9 height 9
click at [198, 369] on div "Textfarbe #E6E4E2FF" at bounding box center [190, 382] width 194 height 29
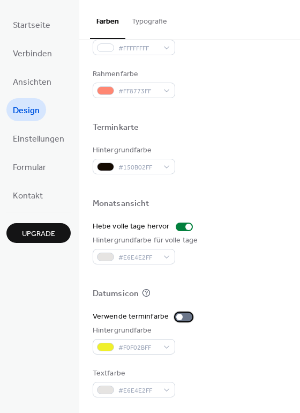
click at [176, 314] on div at bounding box center [179, 317] width 6 height 6
click at [176, 314] on div at bounding box center [183, 317] width 17 height 9
click at [179, 317] on div at bounding box center [183, 317] width 17 height 9
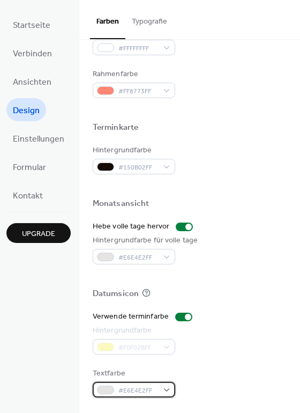
click at [104, 389] on div at bounding box center [105, 390] width 17 height 9
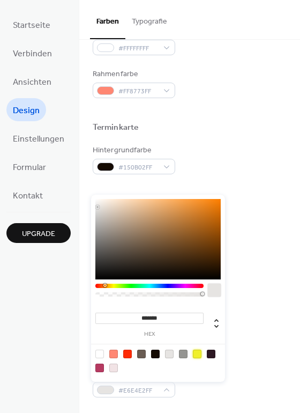
click at [198, 355] on div at bounding box center [197, 354] width 9 height 9
type input "*******"
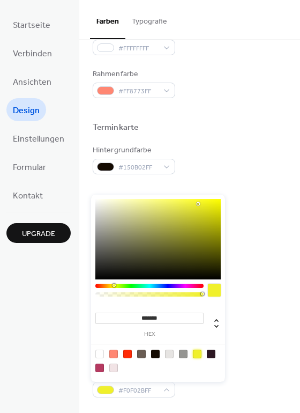
click at [263, 211] on div "Monatsansicht" at bounding box center [190, 205] width 194 height 14
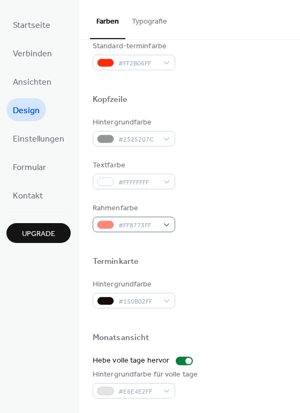
scroll to position [358, 0]
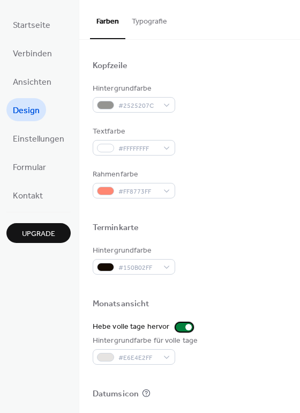
click at [176, 326] on div at bounding box center [184, 327] width 17 height 9
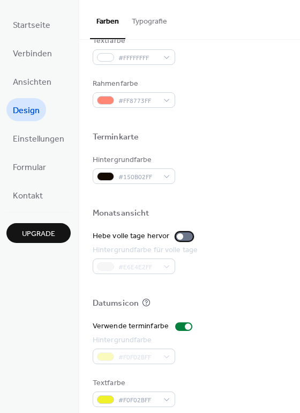
scroll to position [458, 0]
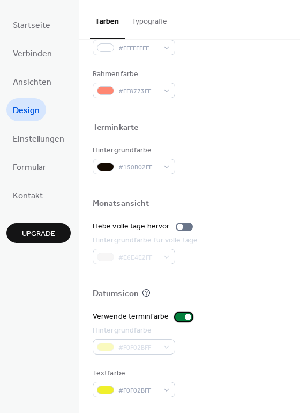
click at [185, 315] on div at bounding box center [188, 317] width 6 height 6
click at [176, 317] on div at bounding box center [179, 317] width 6 height 6
click at [166, 345] on div "#F0F02BFF" at bounding box center [134, 347] width 83 height 16
click at [185, 316] on div at bounding box center [188, 317] width 6 height 6
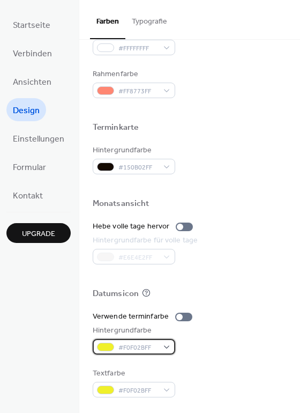
click at [164, 347] on div "#F0F02BFF" at bounding box center [134, 347] width 83 height 16
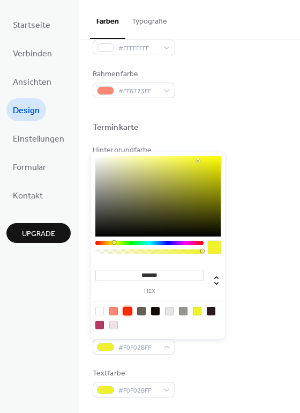
click at [127, 310] on div at bounding box center [127, 311] width 9 height 9
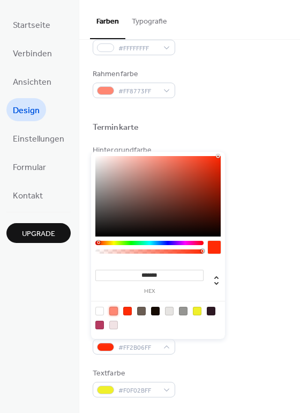
click at [115, 312] on div at bounding box center [113, 311] width 9 height 9
click at [155, 309] on div at bounding box center [155, 311] width 9 height 9
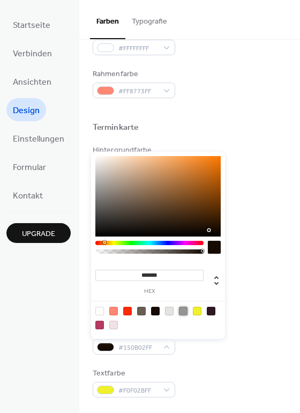
click at [182, 310] on div at bounding box center [183, 311] width 9 height 9
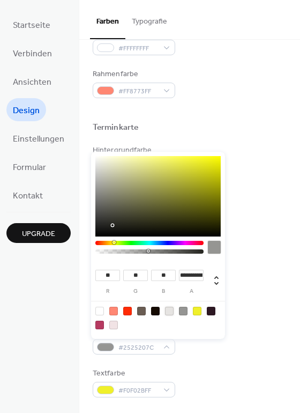
click at [170, 311] on div at bounding box center [169, 311] width 9 height 9
type input "***"
type input "*"
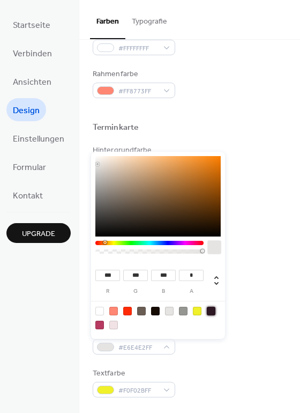
click at [210, 310] on div at bounding box center [211, 311] width 9 height 9
type input "**"
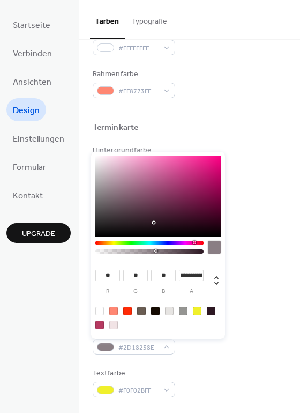
drag, startPoint x: 202, startPoint y: 252, endPoint x: 156, endPoint y: 253, distance: 46.1
click at [156, 253] on div at bounding box center [149, 251] width 105 height 4
type input "*"
drag, startPoint x: 156, startPoint y: 253, endPoint x: 213, endPoint y: 258, distance: 57.1
click at [213, 258] on div at bounding box center [157, 250] width 125 height 18
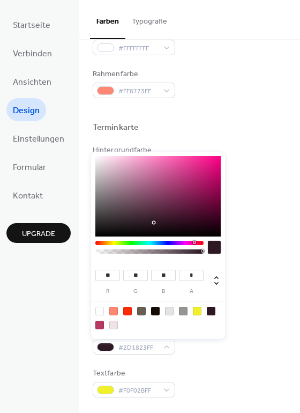
click at [212, 361] on div "Verwende terminfarbe Hintergrundfarbe #2D1823FF Textfarbe #F0F02BFF" at bounding box center [190, 354] width 194 height 86
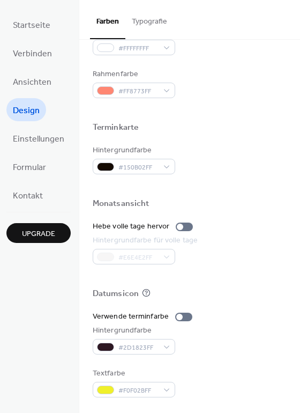
scroll to position [324, 0]
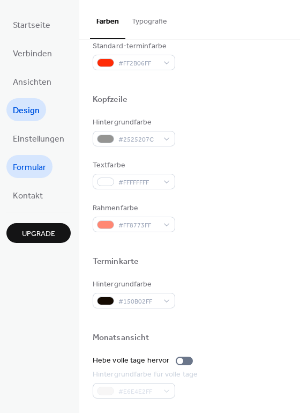
click at [38, 168] on span "Formular" at bounding box center [29, 167] width 33 height 17
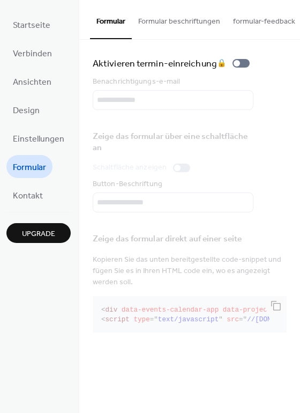
click at [174, 170] on div "Zeige das formular über eine schaltfläche an Schaltfläche anzeigen Button-Besch…" at bounding box center [190, 167] width 194 height 89
click at [37, 191] on span "Kontakt" at bounding box center [28, 196] width 30 height 17
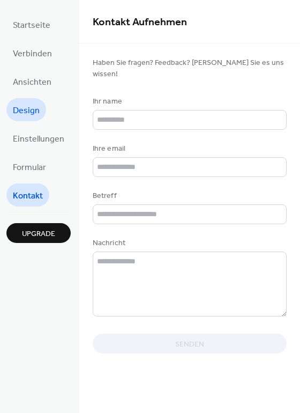
click at [36, 110] on span "Design" at bounding box center [26, 110] width 27 height 17
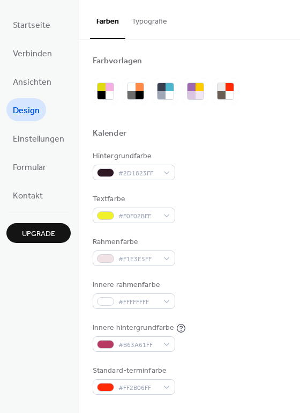
click at [138, 21] on button "Typografie" at bounding box center [149, 19] width 48 height 38
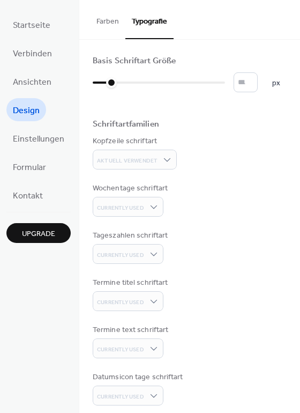
scroll to position [58, 0]
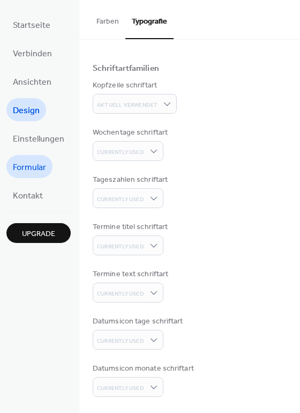
click at [25, 165] on span "Formular" at bounding box center [29, 167] width 33 height 17
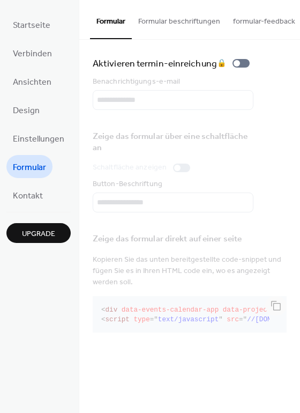
click at [174, 20] on button "Formular beschriftungen" at bounding box center [179, 19] width 95 height 38
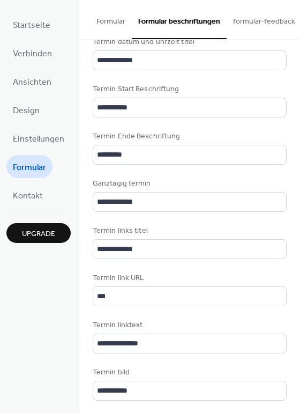
scroll to position [496, 0]
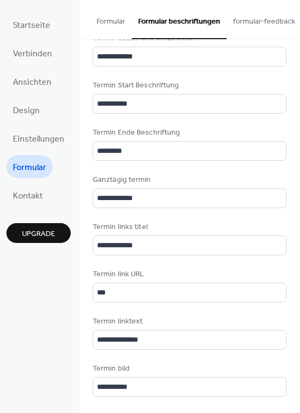
click at [249, 20] on button "formular-feedback" at bounding box center [264, 19] width 75 height 38
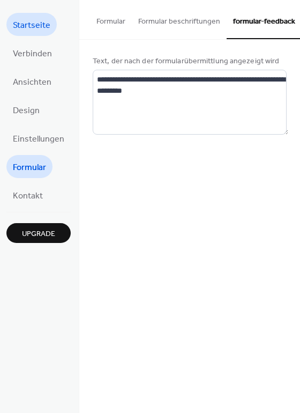
click at [20, 25] on span "Startseite" at bounding box center [32, 25] width 38 height 17
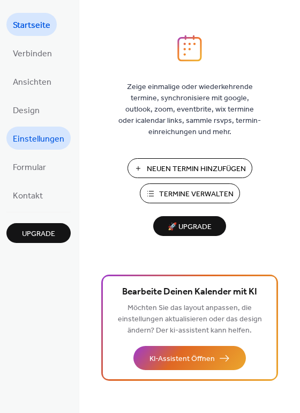
click at [46, 135] on span "Einstellungen" at bounding box center [38, 139] width 51 height 17
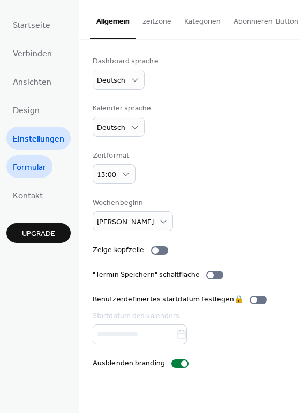
click at [43, 166] on span "Formular" at bounding box center [29, 167] width 33 height 17
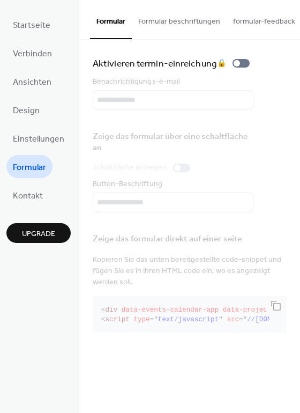
click at [117, 207] on div "Zeige das formular über eine schaltfläche an Schaltfläche anzeigen Button-Besch…" at bounding box center [190, 167] width 194 height 89
click at [105, 143] on div "Zeige das formular über eine schaltfläche an Schaltfläche anzeigen Button-Besch…" at bounding box center [190, 167] width 194 height 89
click at [31, 25] on span "Startseite" at bounding box center [32, 25] width 38 height 17
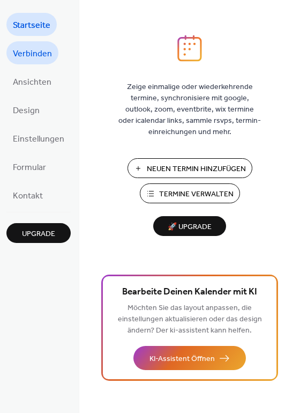
click at [14, 53] on span "Verbinden" at bounding box center [32, 54] width 39 height 17
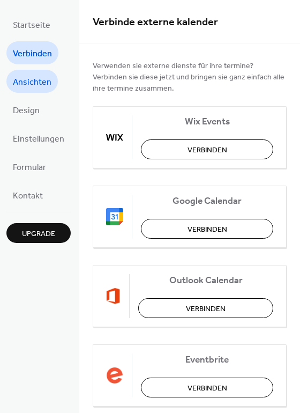
click at [29, 80] on span "Ansichten" at bounding box center [32, 82] width 39 height 17
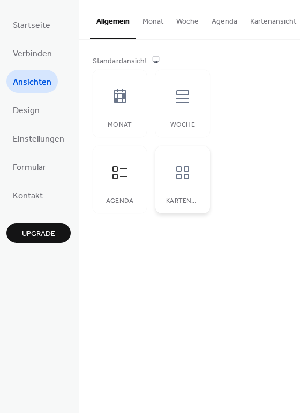
click at [170, 172] on div at bounding box center [183, 173] width 32 height 32
click at [225, 21] on button "Agenda" at bounding box center [224, 19] width 39 height 38
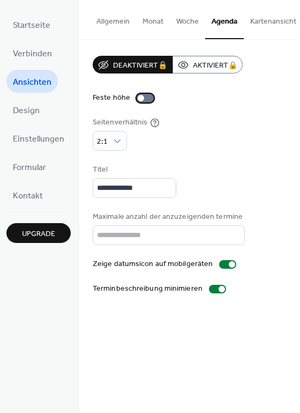
click at [141, 97] on div at bounding box center [145, 98] width 17 height 9
click at [222, 269] on div at bounding box center [227, 264] width 17 height 9
click at [211, 293] on div at bounding box center [217, 289] width 17 height 9
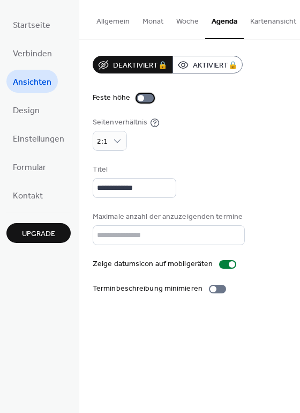
click at [138, 94] on div at bounding box center [145, 98] width 17 height 9
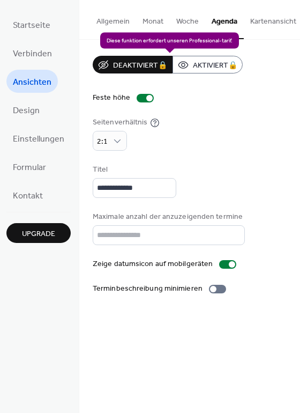
click at [209, 65] on div "Deaktiviert 🔒 Aktiviert 🔒" at bounding box center [168, 65] width 150 height 18
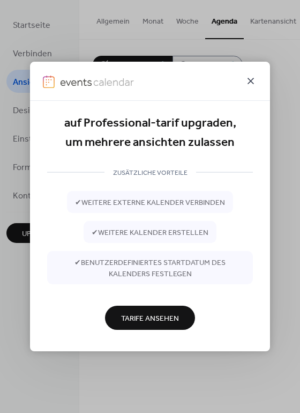
click at [251, 83] on icon at bounding box center [251, 81] width 6 height 6
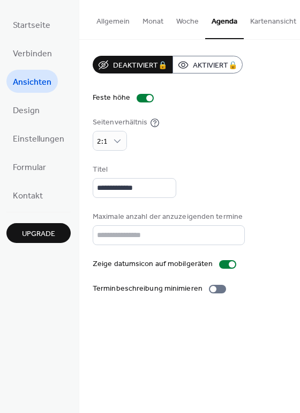
click at [123, 18] on button "Allgemein" at bounding box center [113, 19] width 46 height 38
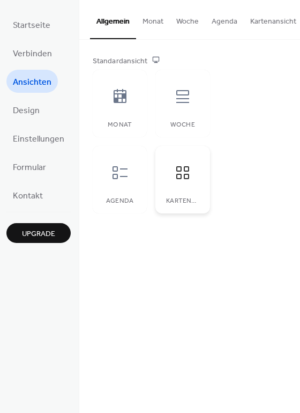
click at [181, 171] on icon at bounding box center [182, 172] width 17 height 17
click at [37, 161] on span "Formular" at bounding box center [29, 167] width 33 height 17
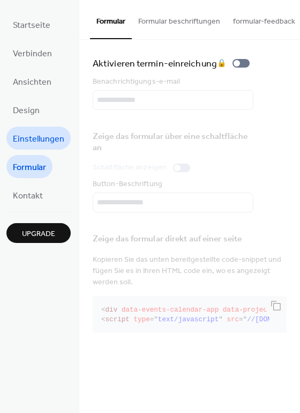
click at [31, 138] on span "Einstellungen" at bounding box center [38, 139] width 51 height 17
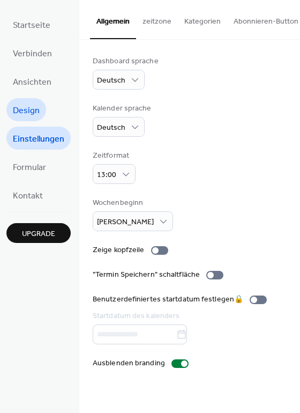
click at [24, 107] on span "Design" at bounding box center [26, 110] width 27 height 17
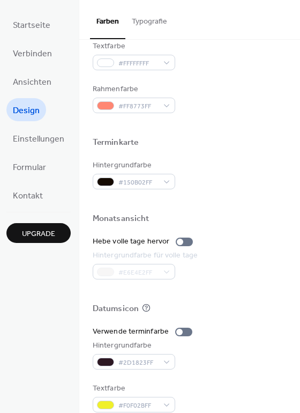
scroll to position [458, 0]
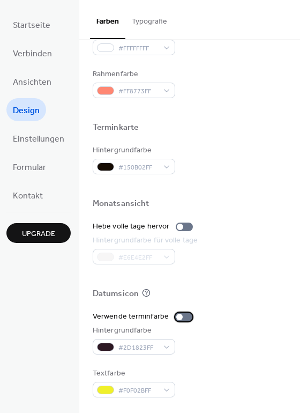
click at [176, 318] on div at bounding box center [179, 317] width 6 height 6
click at [175, 318] on div at bounding box center [183, 317] width 17 height 9
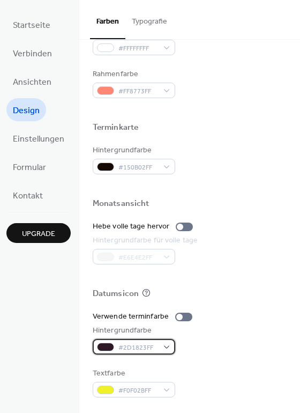
click at [160, 345] on div "#2D1823FF" at bounding box center [134, 347] width 83 height 16
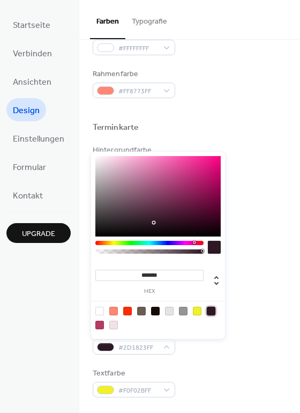
click at [212, 310] on div at bounding box center [211, 311] width 9 height 9
click at [246, 364] on div "Verwende terminfarbe Hintergrundfarbe #2D1823FF Textfarbe #F0F02BFF" at bounding box center [190, 354] width 194 height 86
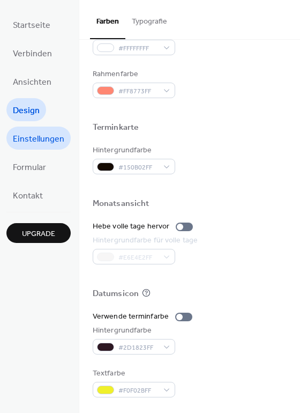
click at [28, 138] on span "Einstellungen" at bounding box center [38, 139] width 51 height 17
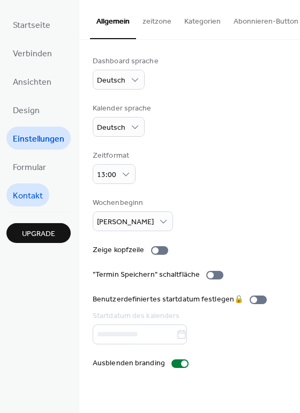
click at [21, 188] on span "Kontakt" at bounding box center [28, 196] width 30 height 17
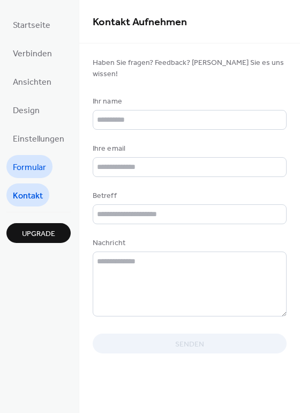
click at [18, 160] on span "Formular" at bounding box center [29, 167] width 33 height 17
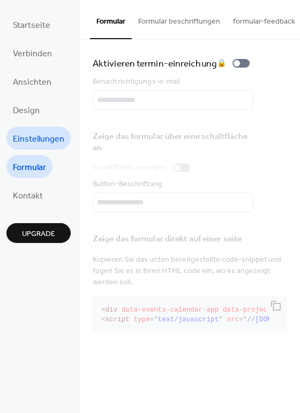
click at [21, 137] on span "Einstellungen" at bounding box center [38, 139] width 51 height 17
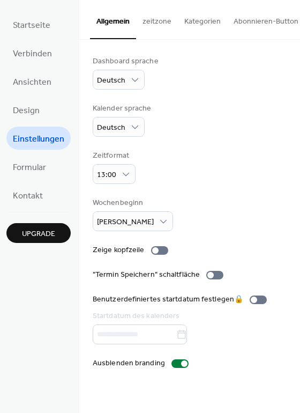
click at [196, 22] on button "Kategorien" at bounding box center [202, 19] width 49 height 38
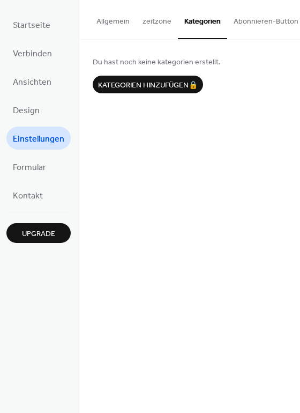
click at [246, 23] on button "Abonnieren-Button" at bounding box center [266, 19] width 78 height 38
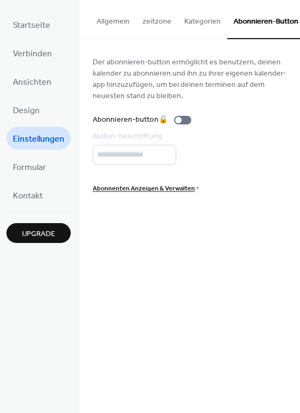
click at [152, 21] on button "zeitzone" at bounding box center [157, 19] width 42 height 38
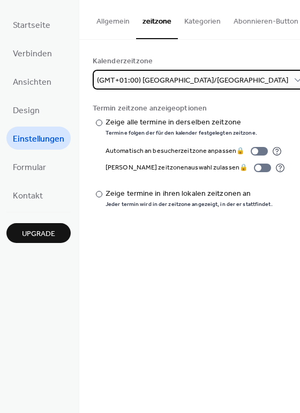
click at [126, 81] on span "(GMT+01:00) Europe/Zurich" at bounding box center [192, 80] width 191 height 14
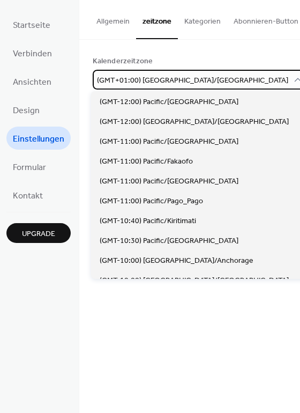
scroll to position [2599, 0]
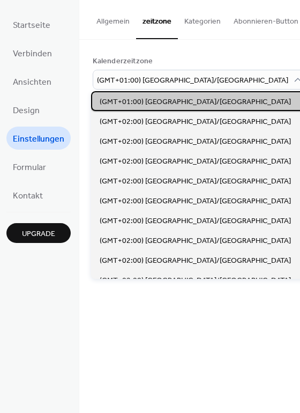
click at [140, 103] on span "(GMT+01:00) Europe/Zurich" at bounding box center [195, 102] width 191 height 11
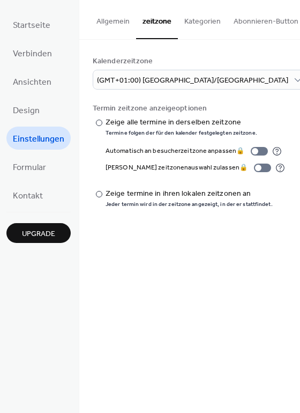
click at [107, 21] on button "Allgemein" at bounding box center [113, 19] width 46 height 38
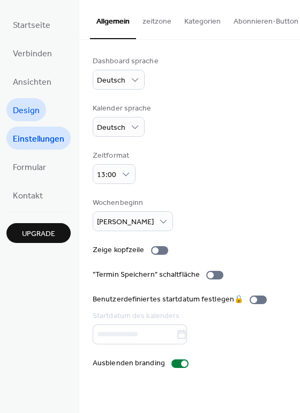
click at [28, 107] on span "Design" at bounding box center [26, 110] width 27 height 17
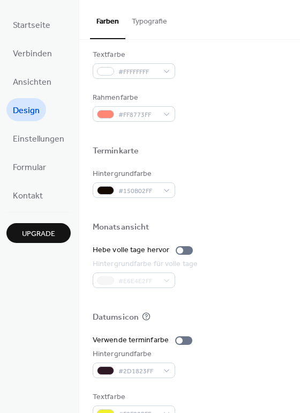
scroll to position [458, 0]
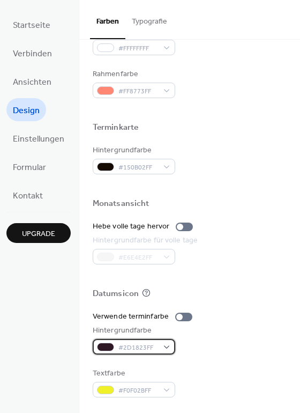
click at [135, 347] on span "#2D1823FF" at bounding box center [138, 347] width 40 height 11
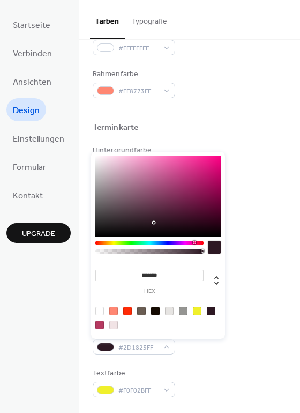
click at [213, 309] on div at bounding box center [211, 311] width 9 height 9
click at [168, 309] on div at bounding box center [169, 311] width 9 height 9
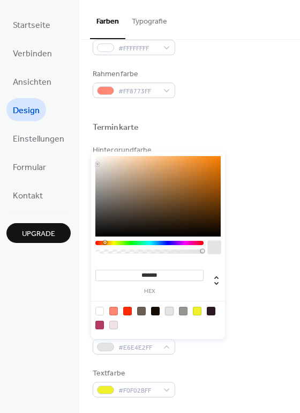
click at [208, 310] on div at bounding box center [211, 311] width 9 height 9
type input "*******"
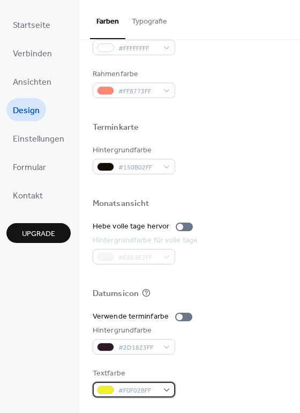
click at [125, 389] on span "#F0F02BFF" at bounding box center [138, 390] width 40 height 11
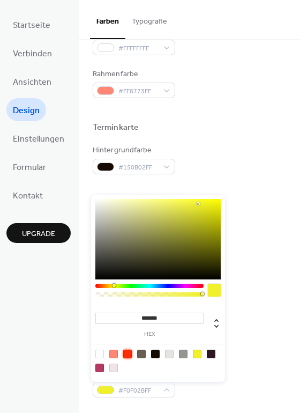
click at [129, 352] on div at bounding box center [127, 354] width 9 height 9
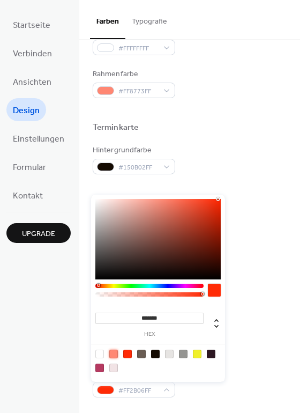
click at [114, 353] on div at bounding box center [113, 354] width 9 height 9
click at [101, 355] on div at bounding box center [99, 354] width 9 height 9
type input "*******"
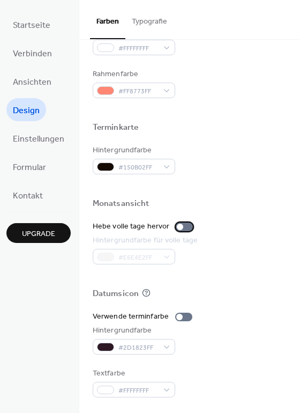
click at [178, 226] on div at bounding box center [180, 227] width 6 height 6
click at [178, 226] on div at bounding box center [184, 227] width 17 height 9
click at [176, 318] on div at bounding box center [179, 317] width 6 height 6
click at [175, 318] on div at bounding box center [183, 317] width 17 height 9
click at [18, 193] on span "Kontakt" at bounding box center [28, 196] width 30 height 17
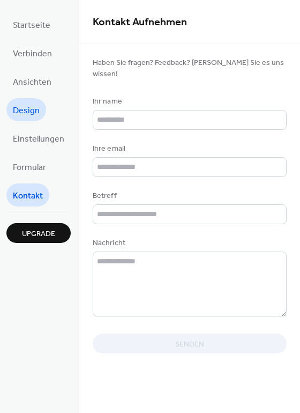
click at [16, 109] on span "Design" at bounding box center [26, 110] width 27 height 17
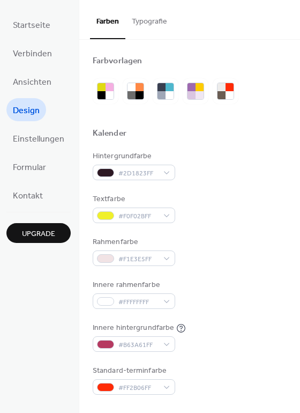
click at [143, 20] on button "Typografie" at bounding box center [149, 19] width 48 height 38
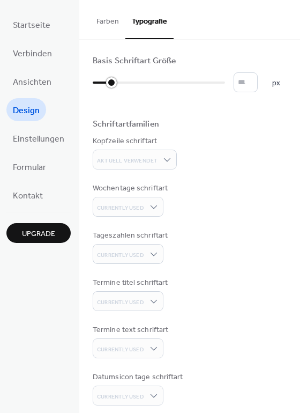
type input "**"
drag, startPoint x: 110, startPoint y: 83, endPoint x: 117, endPoint y: 83, distance: 7.0
click at [117, 83] on div at bounding box center [110, 82] width 35 height 17
click at [133, 301] on span "Currently Used" at bounding box center [120, 303] width 47 height 8
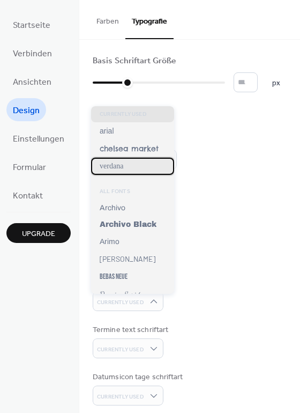
click at [116, 168] on span "verdana" at bounding box center [112, 166] width 24 height 9
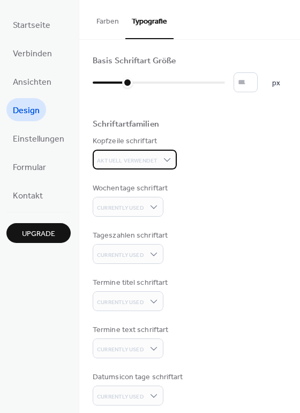
click at [116, 159] on span "Aktuell Verwendet" at bounding box center [127, 161] width 61 height 8
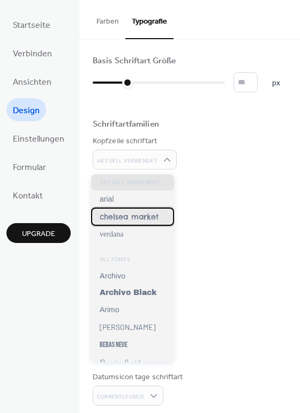
click at [119, 216] on span "chelsea market" at bounding box center [129, 217] width 59 height 10
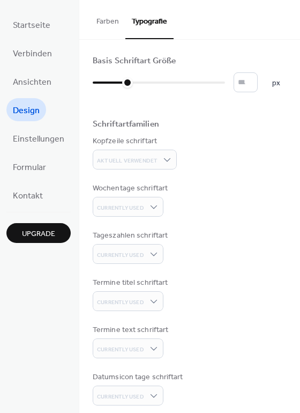
click at [212, 186] on div "Wochentage schriftart Currently Used" at bounding box center [190, 200] width 194 height 34
click at [125, 259] on span "Currently Used" at bounding box center [120, 255] width 47 height 8
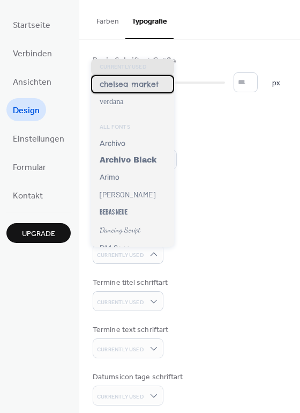
click at [123, 86] on span "chelsea market" at bounding box center [129, 84] width 59 height 10
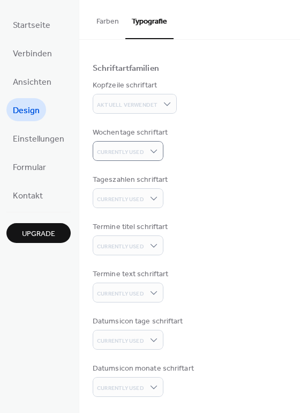
scroll to position [58, 0]
click at [143, 201] on span "Currently Used" at bounding box center [120, 200] width 47 height 8
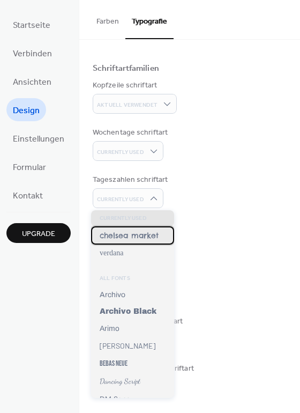
click at [117, 237] on span "chelsea market" at bounding box center [129, 236] width 59 height 10
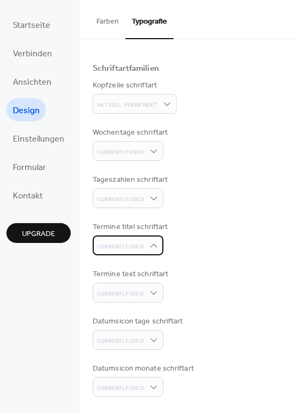
click at [137, 243] on span "Currently Used" at bounding box center [120, 247] width 47 height 8
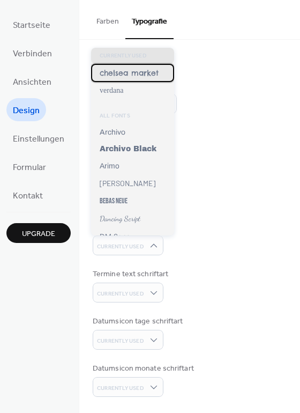
click at [131, 70] on span "chelsea market" at bounding box center [129, 73] width 59 height 10
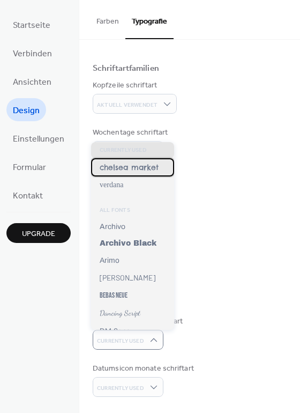
click at [128, 168] on span "chelsea market" at bounding box center [129, 167] width 59 height 10
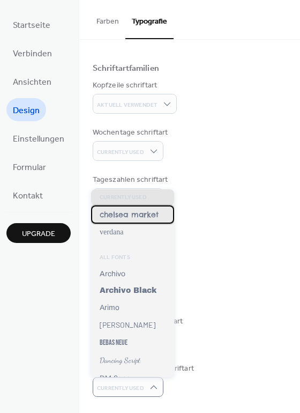
click at [125, 210] on span "chelsea market" at bounding box center [129, 215] width 59 height 10
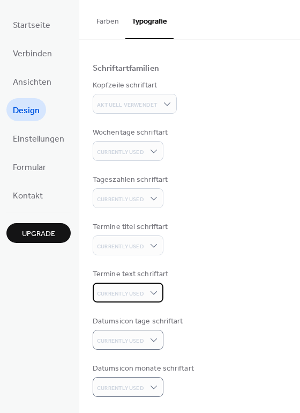
click at [147, 294] on div "Currently Used" at bounding box center [128, 293] width 71 height 20
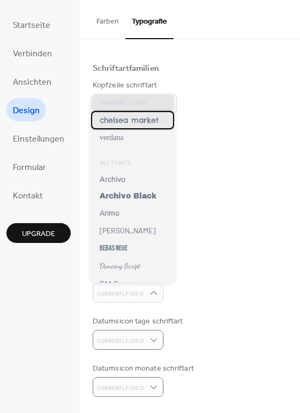
click at [140, 125] on div "chelsea market" at bounding box center [132, 120] width 83 height 18
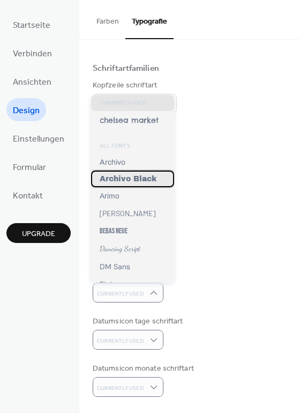
click at [125, 177] on span "Archivo Black" at bounding box center [128, 179] width 57 height 8
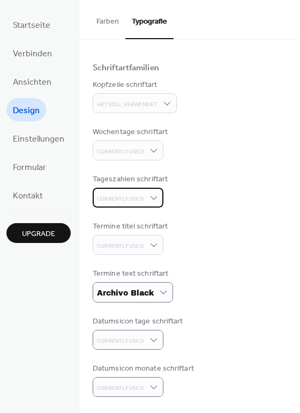
click at [147, 198] on div "Currently Used" at bounding box center [128, 198] width 71 height 20
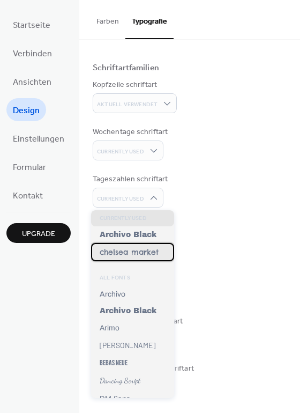
click at [132, 257] on span "chelsea market" at bounding box center [129, 252] width 59 height 10
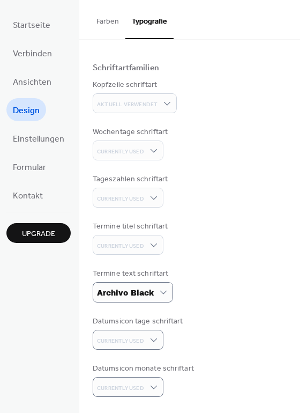
click at [211, 241] on div "Termine titel schriftart Currently Used" at bounding box center [190, 238] width 194 height 34
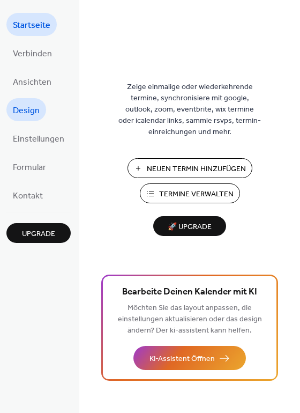
click at [33, 110] on span "Design" at bounding box center [26, 110] width 27 height 17
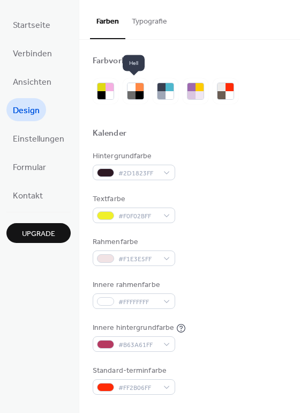
click at [138, 25] on button "Typografie" at bounding box center [149, 19] width 48 height 38
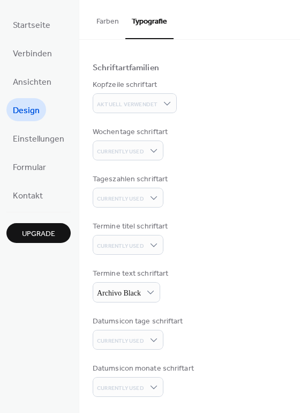
scroll to position [59, 0]
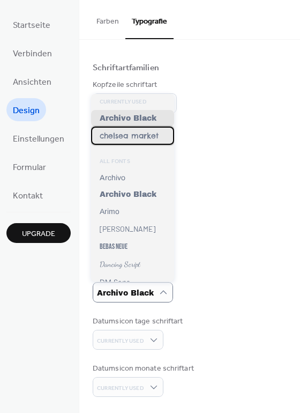
click at [115, 137] on span "chelsea market" at bounding box center [129, 136] width 59 height 10
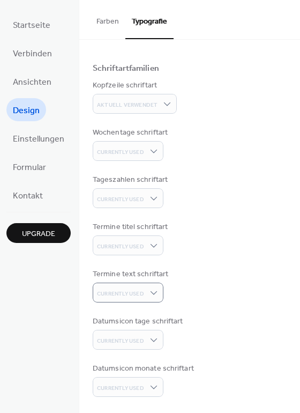
scroll to position [58, 0]
click at [23, 132] on span "Einstellungen" at bounding box center [38, 139] width 51 height 17
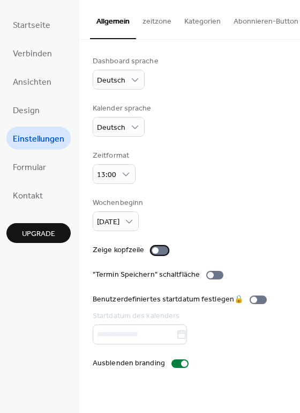
click at [152, 250] on div at bounding box center [155, 250] width 6 height 6
click at [151, 250] on div at bounding box center [159, 250] width 17 height 9
click at [29, 191] on span "Kontakt" at bounding box center [28, 196] width 30 height 17
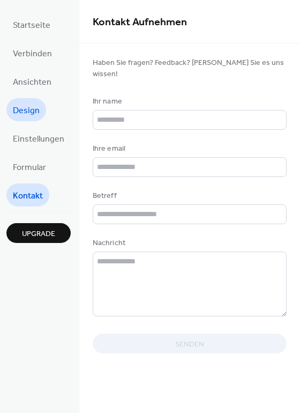
click at [35, 110] on span "Design" at bounding box center [26, 110] width 27 height 17
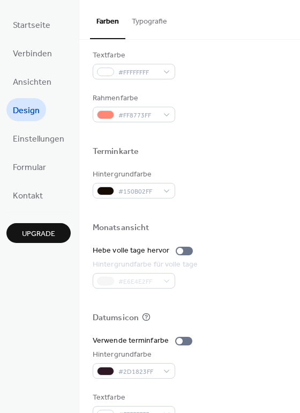
scroll to position [458, 0]
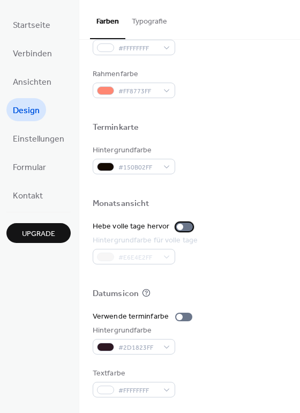
click at [177, 226] on div at bounding box center [180, 227] width 6 height 6
click at [176, 226] on div at bounding box center [184, 227] width 17 height 9
click at [176, 316] on div at bounding box center [179, 317] width 6 height 6
click at [175, 316] on div at bounding box center [183, 317] width 17 height 9
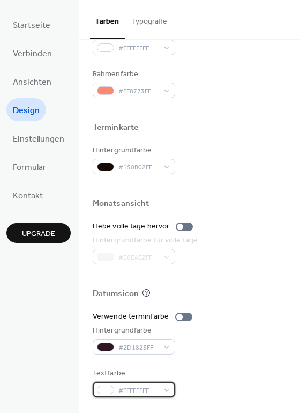
drag, startPoint x: 160, startPoint y: 391, endPoint x: 86, endPoint y: 391, distance: 74.0
click at [158, 390] on div "#FFFFFFFF" at bounding box center [134, 390] width 83 height 16
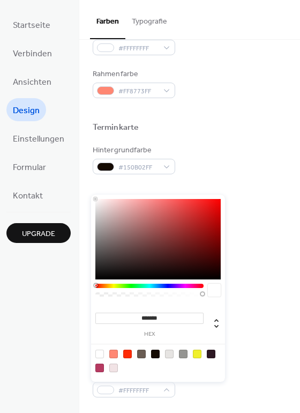
click at [196, 351] on div at bounding box center [197, 354] width 9 height 9
type input "*******"
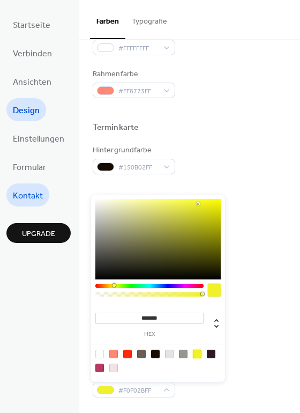
click at [27, 194] on span "Kontakt" at bounding box center [28, 196] width 30 height 17
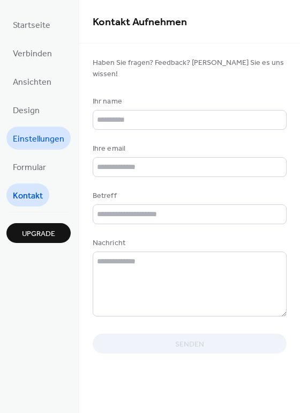
click at [29, 132] on span "Einstellungen" at bounding box center [38, 139] width 51 height 17
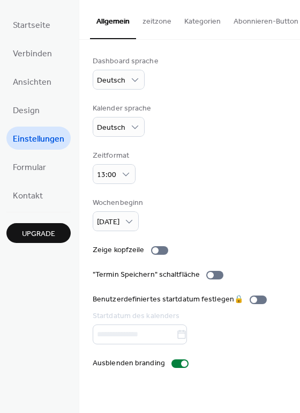
click at [153, 18] on button "zeitzone" at bounding box center [157, 19] width 42 height 38
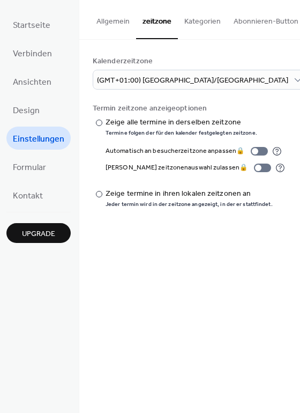
click at [193, 20] on button "Kategorien" at bounding box center [202, 19] width 49 height 38
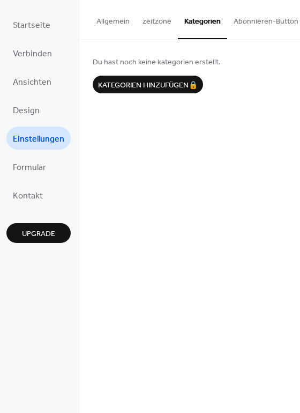
click at [240, 21] on button "Abonnieren-Button" at bounding box center [266, 19] width 78 height 38
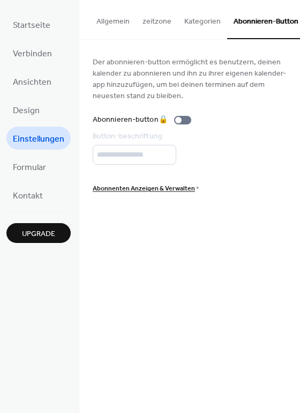
click at [146, 20] on button "zeitzone" at bounding box center [157, 19] width 42 height 38
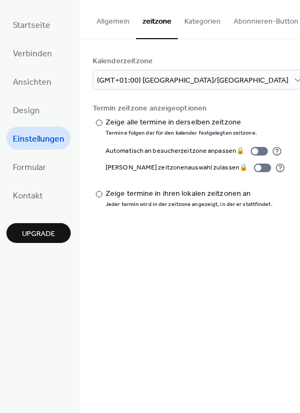
click at [106, 23] on button "Allgemein" at bounding box center [113, 19] width 46 height 38
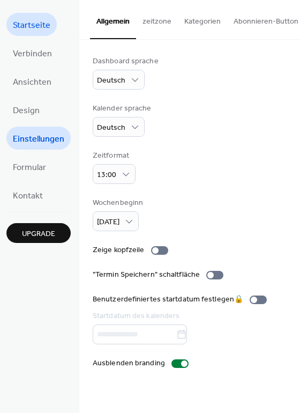
click at [33, 23] on span "Startseite" at bounding box center [32, 25] width 38 height 17
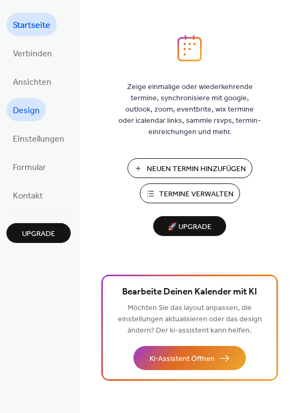
click at [23, 110] on span "Design" at bounding box center [26, 110] width 27 height 17
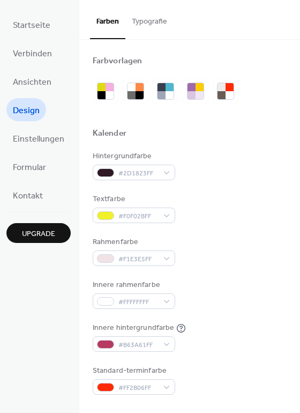
click at [146, 23] on button "Typografie" at bounding box center [149, 19] width 48 height 38
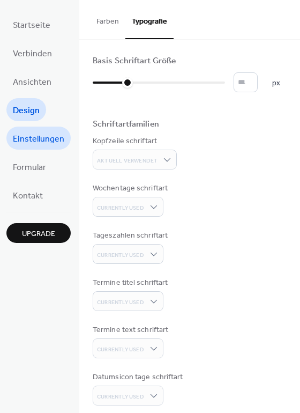
click at [30, 140] on span "Einstellungen" at bounding box center [38, 139] width 51 height 17
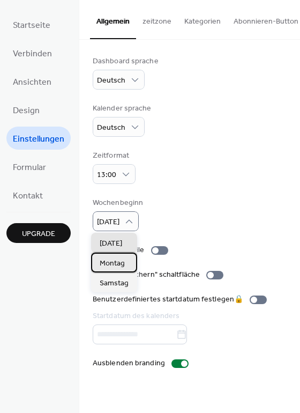
click at [116, 261] on span "Montag" at bounding box center [112, 263] width 25 height 11
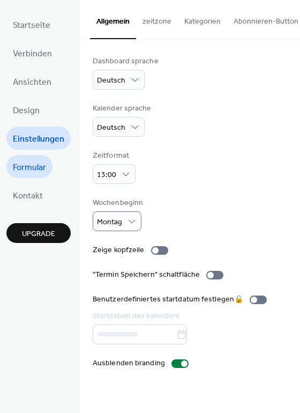
click at [24, 160] on span "Formular" at bounding box center [29, 167] width 33 height 17
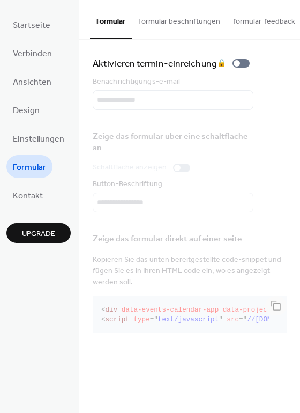
click at [108, 202] on div "Zeige das formular über eine schaltfläche an Schaltfläche anzeigen Button-Besch…" at bounding box center [190, 167] width 194 height 89
click at [32, 20] on span "Startseite" at bounding box center [32, 25] width 38 height 17
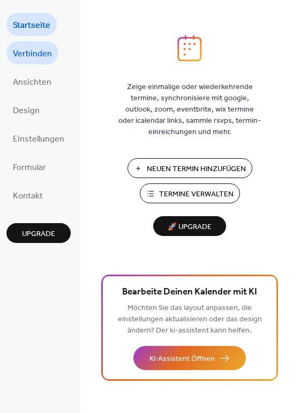
click at [29, 53] on span "Verbinden" at bounding box center [32, 54] width 39 height 17
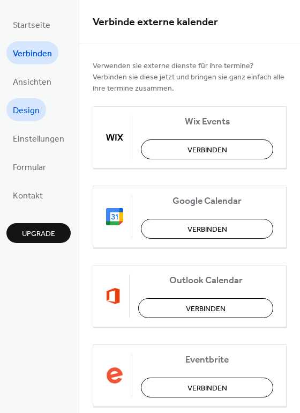
click at [23, 107] on span "Design" at bounding box center [26, 110] width 27 height 17
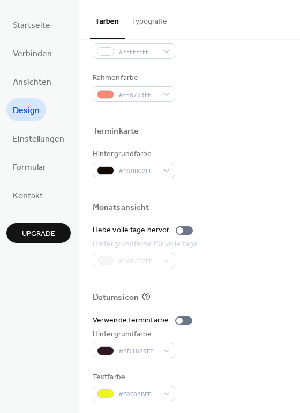
scroll to position [458, 0]
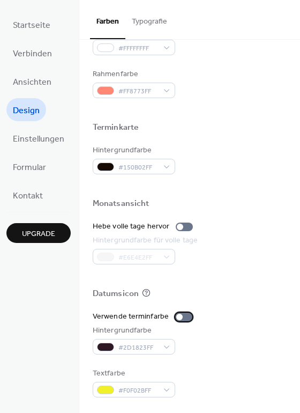
click at [177, 317] on div at bounding box center [179, 317] width 6 height 6
click at [177, 317] on div at bounding box center [183, 317] width 17 height 9
click at [177, 226] on div at bounding box center [180, 227] width 6 height 6
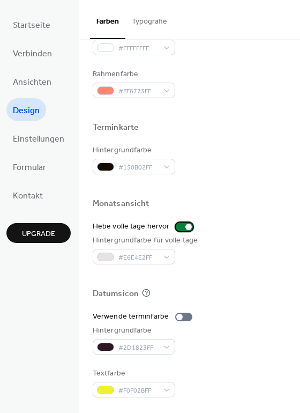
click at [176, 226] on div at bounding box center [184, 227] width 17 height 9
click at [143, 25] on button "Typografie" at bounding box center [149, 19] width 48 height 38
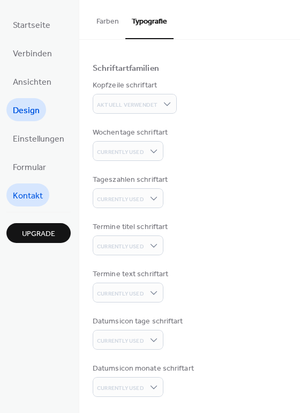
click at [21, 188] on span "Kontakt" at bounding box center [28, 196] width 30 height 17
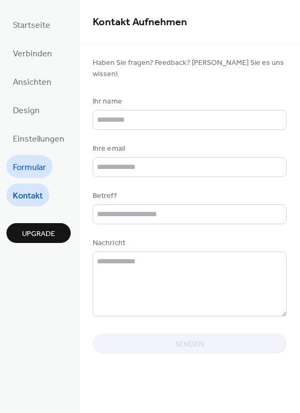
click at [44, 166] on span "Formular" at bounding box center [29, 167] width 33 height 17
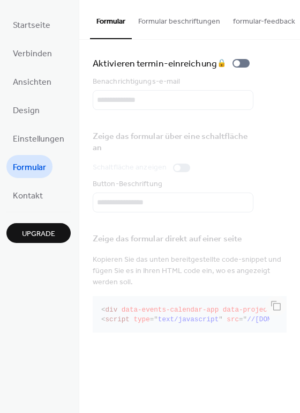
click at [175, 172] on div "Zeige das formular über eine schaltfläche an Schaltfläche anzeigen Button-Besch…" at bounding box center [190, 167] width 194 height 89
click at [31, 140] on span "Einstellungen" at bounding box center [38, 139] width 51 height 17
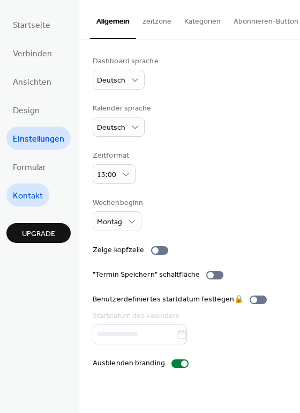
click at [29, 196] on span "Kontakt" at bounding box center [28, 196] width 30 height 17
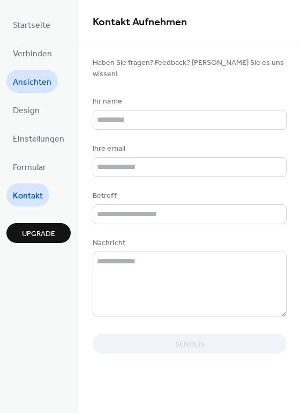
click at [29, 78] on span "Ansichten" at bounding box center [32, 82] width 39 height 17
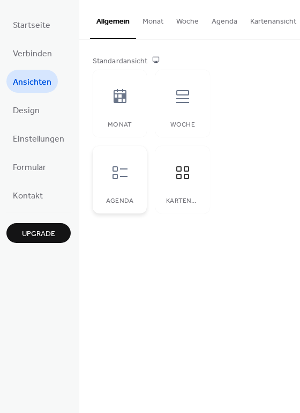
click at [130, 167] on div at bounding box center [120, 173] width 32 height 32
click at [120, 171] on icon at bounding box center [120, 172] width 17 height 17
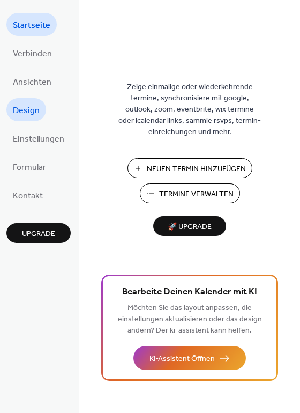
click at [23, 107] on span "Design" at bounding box center [26, 110] width 27 height 17
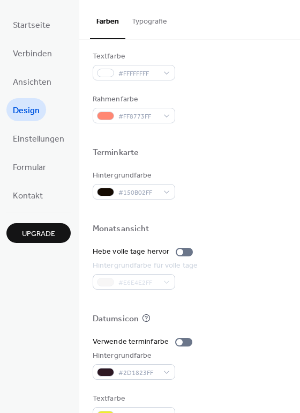
scroll to position [458, 0]
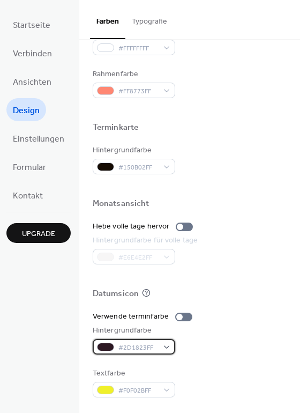
click at [164, 346] on div "#2D1823FF" at bounding box center [134, 347] width 83 height 16
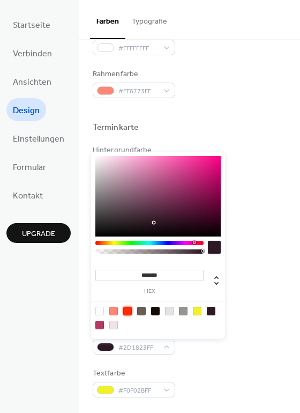
click at [127, 311] on div at bounding box center [127, 311] width 9 height 9
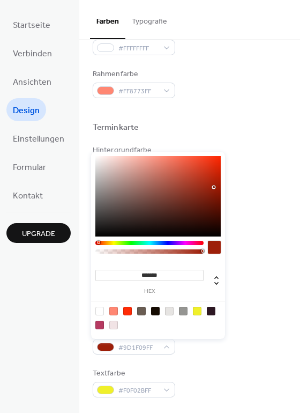
click at [213, 187] on div at bounding box center [157, 196] width 125 height 80
type input "*******"
click at [213, 198] on div at bounding box center [157, 196] width 125 height 80
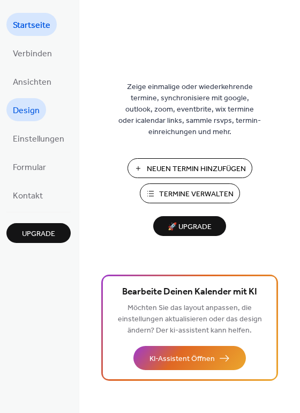
click at [18, 106] on span "Design" at bounding box center [26, 110] width 27 height 17
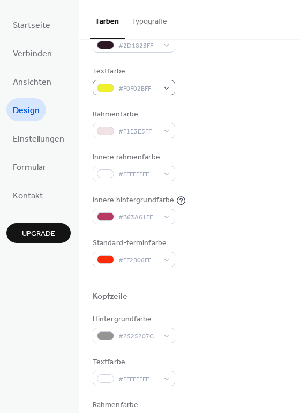
scroll to position [134, 0]
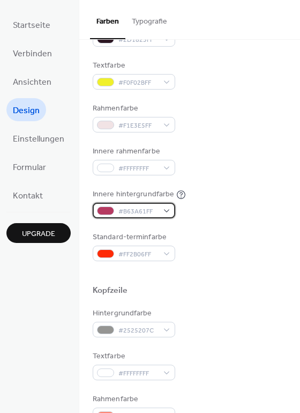
click at [164, 209] on div "#B63A61FF" at bounding box center [134, 211] width 83 height 16
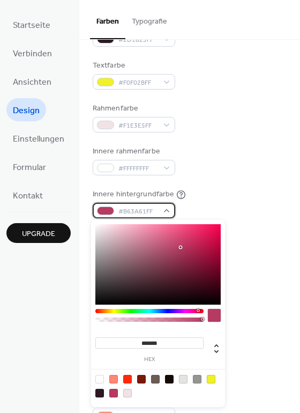
click at [167, 211] on div "#B63A61FF" at bounding box center [134, 211] width 83 height 16
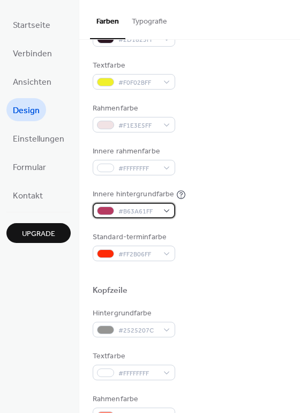
click at [167, 210] on div "#B63A61FF" at bounding box center [134, 211] width 83 height 16
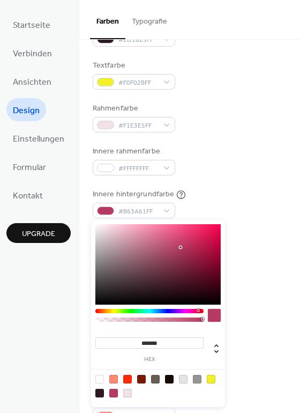
click at [100, 377] on div at bounding box center [99, 379] width 9 height 9
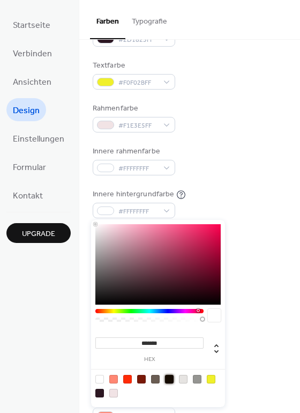
click at [167, 379] on div at bounding box center [169, 379] width 9 height 9
type input "*******"
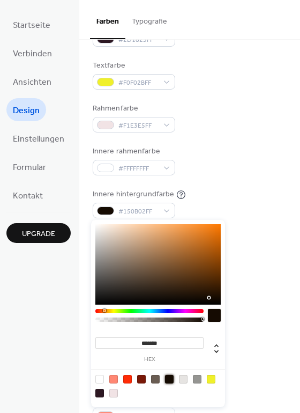
click at [204, 143] on div "Hintergrundfarbe #2D1823FF Textfarbe #F0F02BFF Rahmenfarbe #F1E3E5FF Innere rah…" at bounding box center [190, 139] width 194 height 244
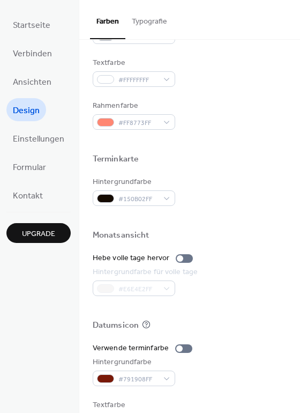
scroll to position [435, 0]
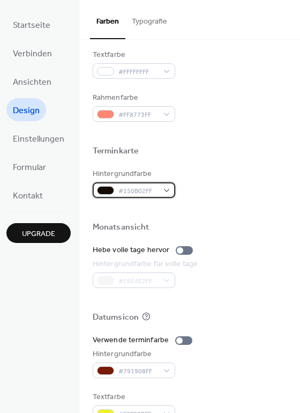
click at [102, 188] on div at bounding box center [105, 190] width 17 height 9
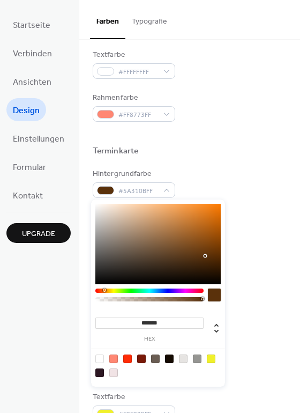
click at [205, 256] on div at bounding box center [157, 244] width 125 height 80
type input "*******"
click at [205, 231] on div at bounding box center [157, 244] width 125 height 80
click at [203, 154] on div "Terminkarte" at bounding box center [190, 153] width 194 height 14
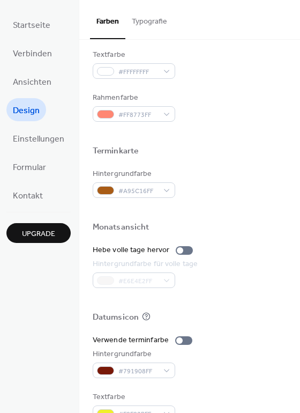
scroll to position [458, 0]
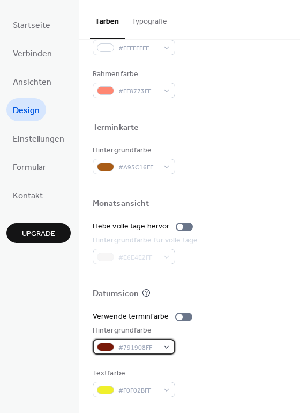
click at [130, 347] on span "#791908FF" at bounding box center [138, 347] width 40 height 11
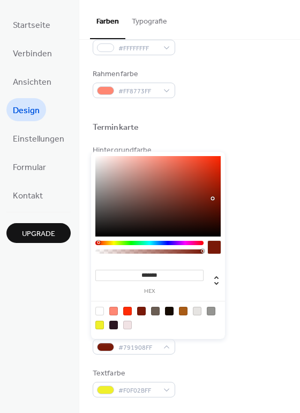
type input "*******"
click at [158, 194] on div at bounding box center [157, 196] width 125 height 80
click at [248, 189] on div at bounding box center [190, 186] width 194 height 24
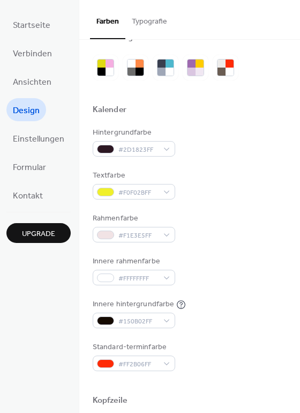
scroll to position [24, 0]
click at [152, 148] on span "#2D1823FF" at bounding box center [138, 149] width 40 height 11
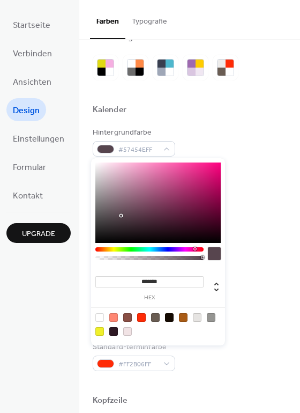
drag, startPoint x: 154, startPoint y: 230, endPoint x: 117, endPoint y: 223, distance: 37.7
click at [117, 223] on div at bounding box center [157, 202] width 125 height 80
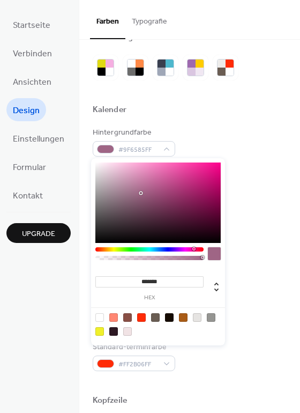
drag, startPoint x: 115, startPoint y: 221, endPoint x: 142, endPoint y: 189, distance: 41.9
click at [142, 189] on div at bounding box center [157, 202] width 125 height 80
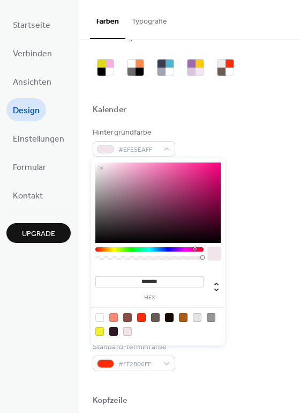
drag, startPoint x: 142, startPoint y: 189, endPoint x: 101, endPoint y: 168, distance: 46.5
click at [101, 168] on div at bounding box center [101, 168] width 2 height 2
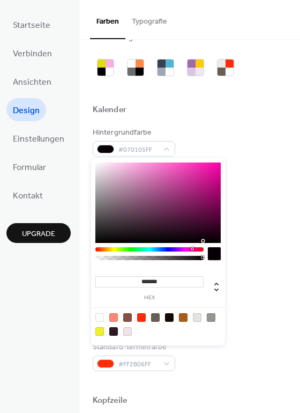
drag, startPoint x: 101, startPoint y: 168, endPoint x: 205, endPoint y: 246, distance: 129.9
click at [205, 246] on div "******* hex" at bounding box center [158, 251] width 134 height 187
type input "*"
drag, startPoint x: 203, startPoint y: 258, endPoint x: 95, endPoint y: 259, distance: 107.2
click at [95, 259] on div at bounding box center [149, 258] width 108 height 4
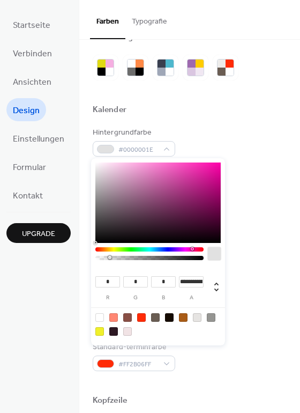
type input "**********"
drag, startPoint x: 97, startPoint y: 257, endPoint x: 111, endPoint y: 260, distance: 14.3
click at [111, 260] on div at bounding box center [149, 258] width 105 height 4
type input "**"
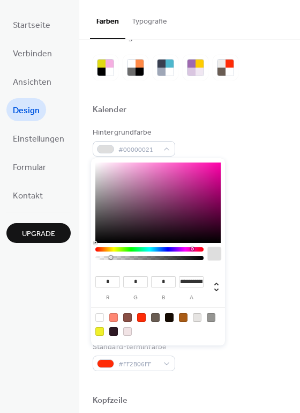
type input "**"
click at [106, 231] on div at bounding box center [157, 202] width 125 height 80
click at [168, 315] on div at bounding box center [169, 317] width 9 height 9
type input "**"
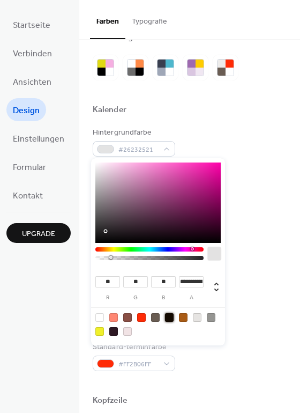
type input "*"
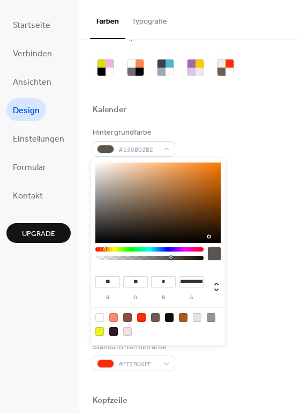
drag, startPoint x: 201, startPoint y: 258, endPoint x: 171, endPoint y: 260, distance: 29.6
click at [171, 260] on div at bounding box center [149, 258] width 105 height 4
type input "**********"
drag, startPoint x: 171, startPoint y: 260, endPoint x: 165, endPoint y: 260, distance: 6.4
click at [165, 260] on div at bounding box center [149, 258] width 105 height 4
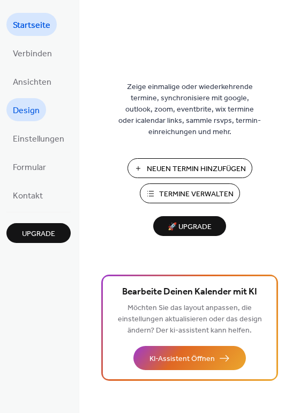
click at [30, 110] on span "Design" at bounding box center [26, 110] width 27 height 17
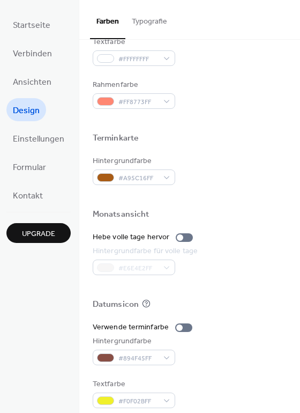
scroll to position [458, 0]
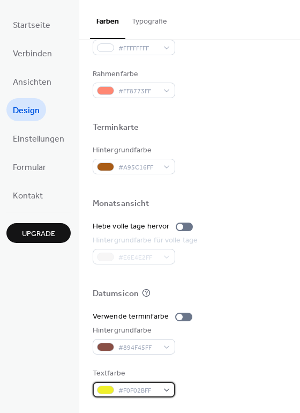
click at [116, 389] on div "#F0F02BFF" at bounding box center [134, 390] width 83 height 16
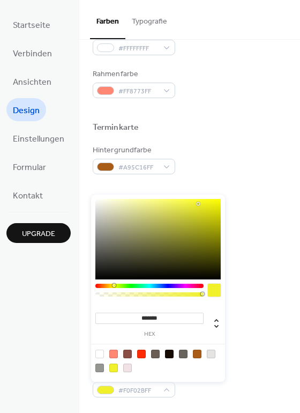
click at [100, 355] on div at bounding box center [99, 354] width 9 height 9
type input "*******"
